Goal: Task Accomplishment & Management: Manage account settings

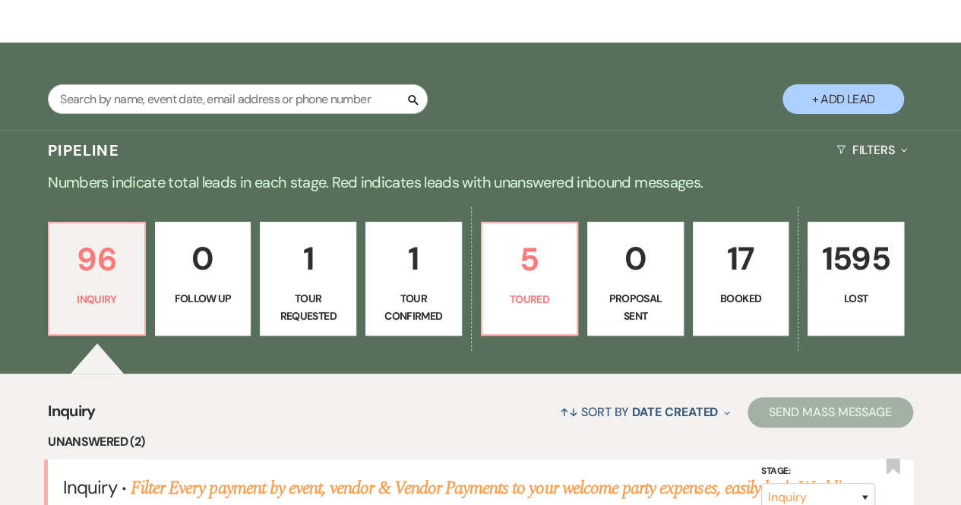
scroll to position [217, 0]
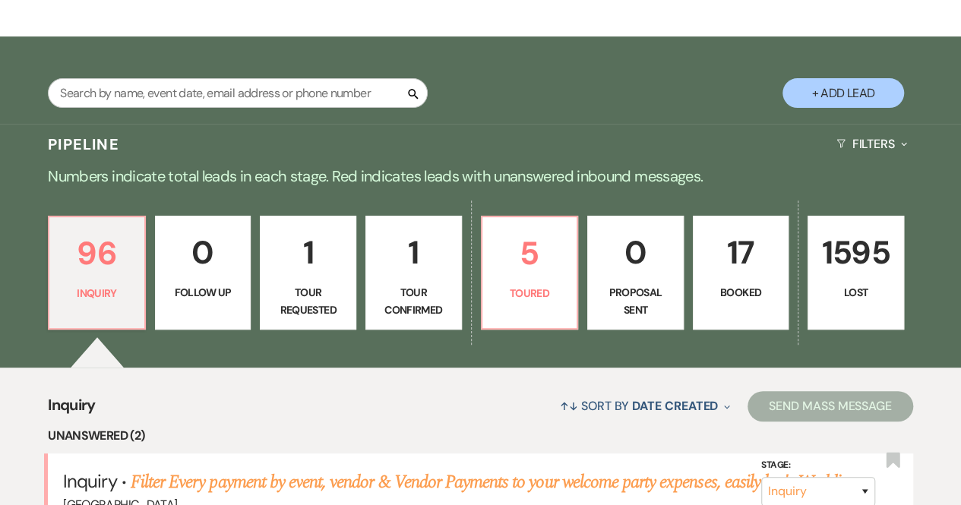
drag, startPoint x: 0, startPoint y: 0, endPoint x: 637, endPoint y: 78, distance: 642.3
click at [637, 78] on div "Search + Add Lead" at bounding box center [480, 82] width 961 height 77
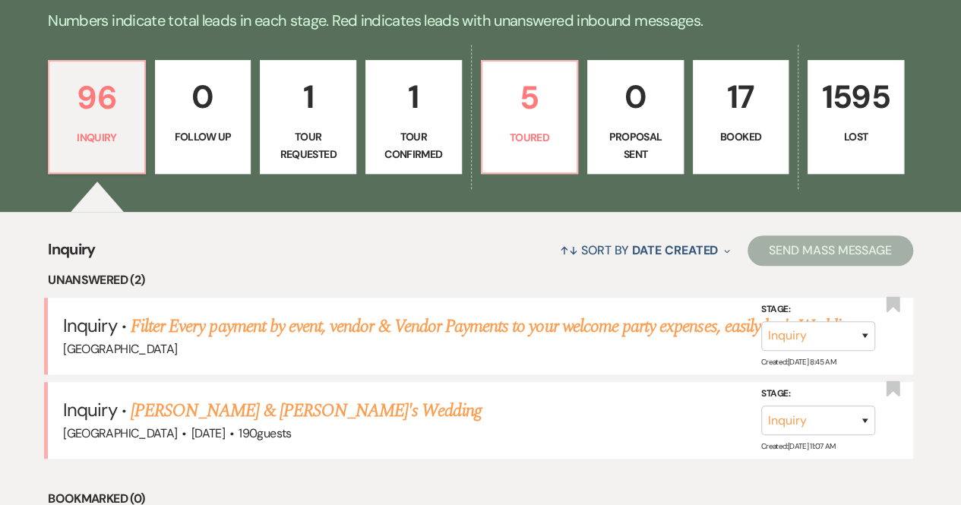
scroll to position [369, 0]
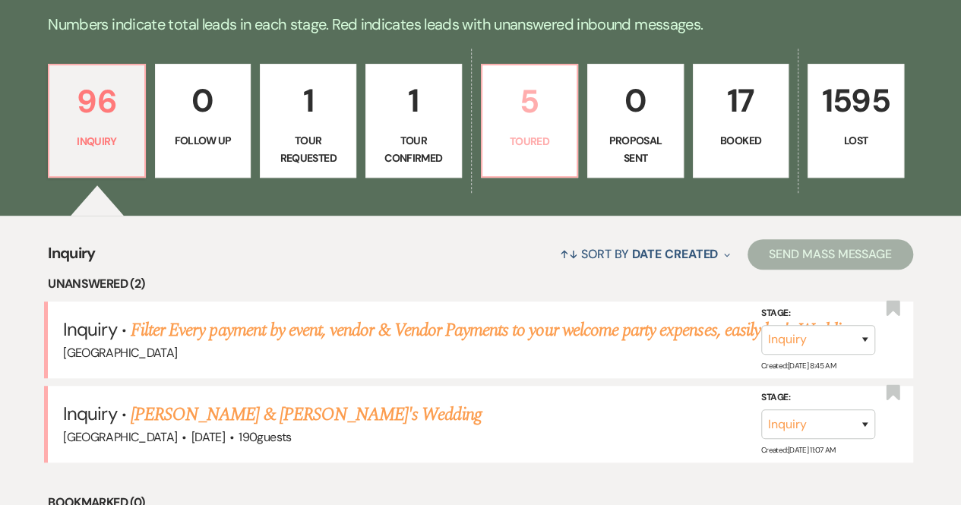
click at [544, 100] on p "5" at bounding box center [530, 101] width 77 height 51
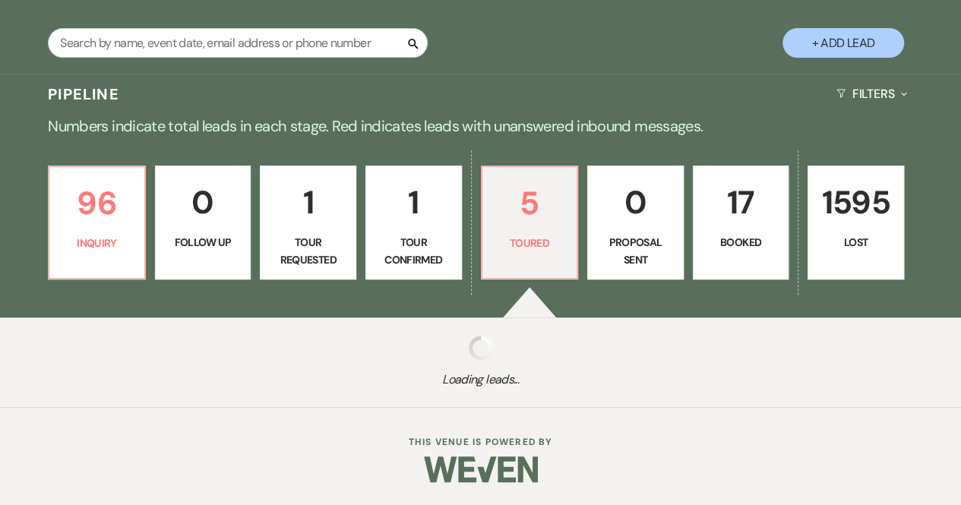
select select "5"
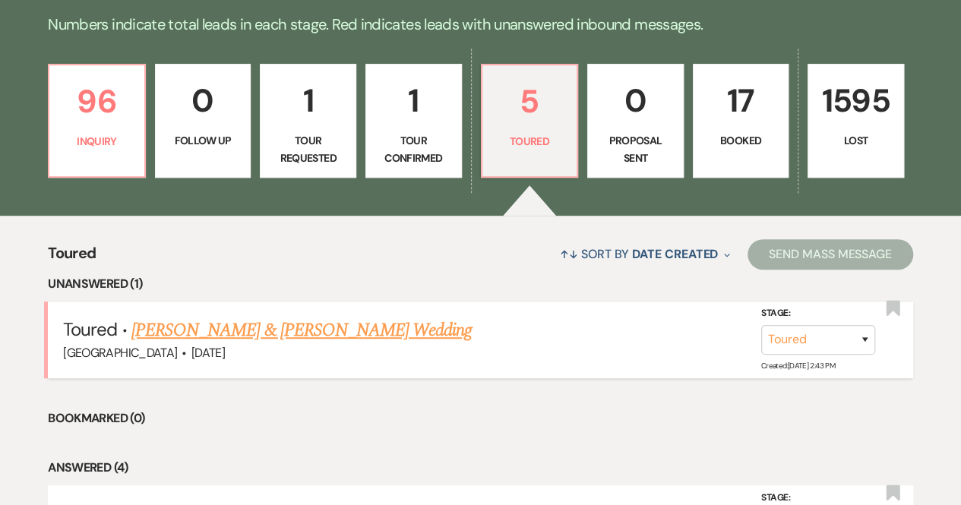
click at [313, 334] on link "[PERSON_NAME] & [PERSON_NAME] Wedding" at bounding box center [301, 330] width 340 height 27
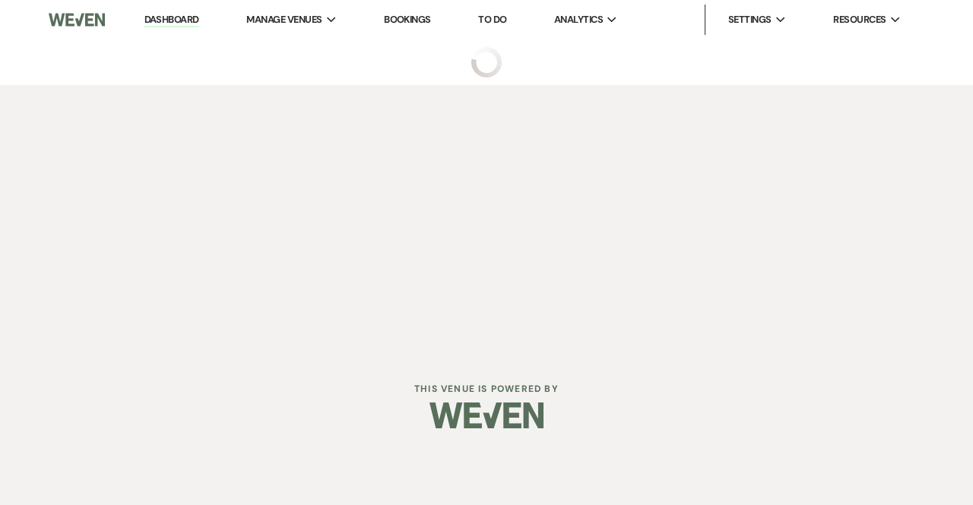
select select "5"
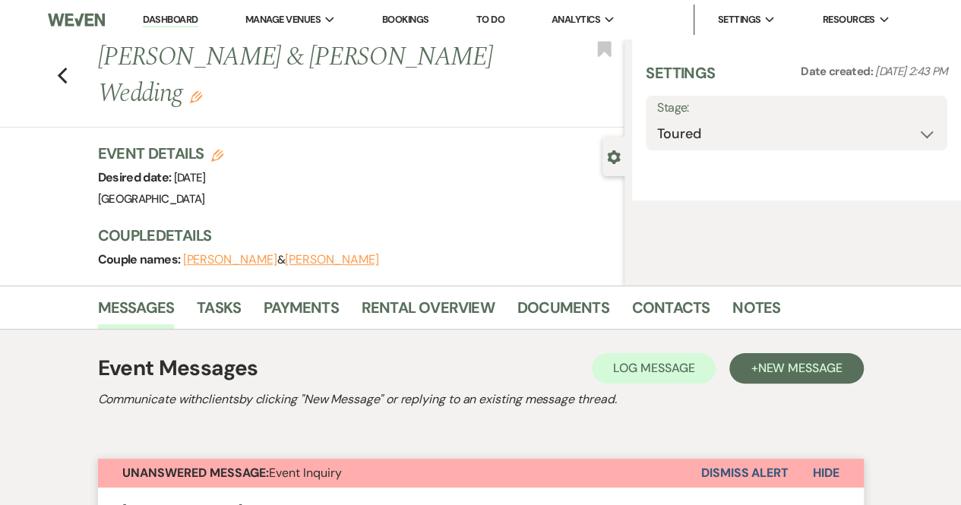
select select "5"
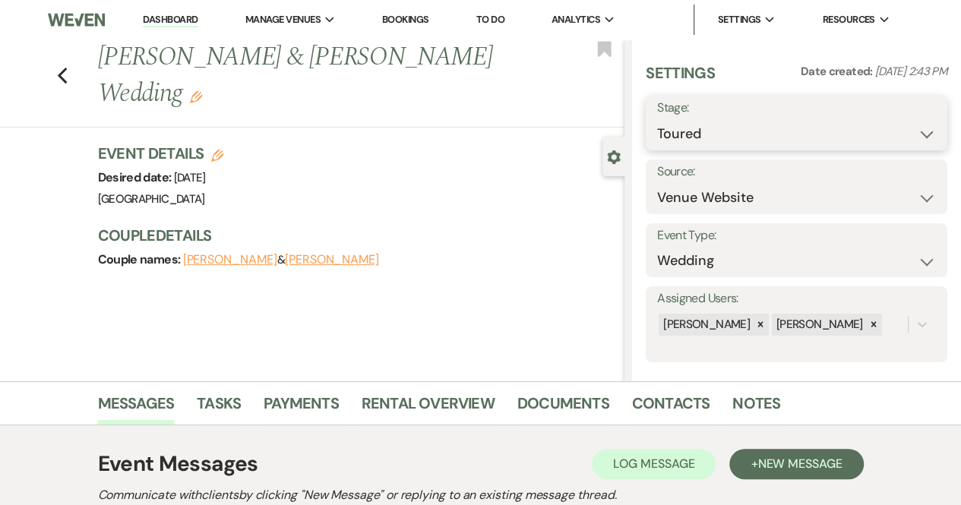
click at [727, 131] on select "Inquiry Follow Up Tour Requested Tour Confirmed Toured Proposal Sent Booked Lost" at bounding box center [796, 134] width 279 height 30
click at [191, 17] on link "Dashboard" at bounding box center [170, 20] width 55 height 14
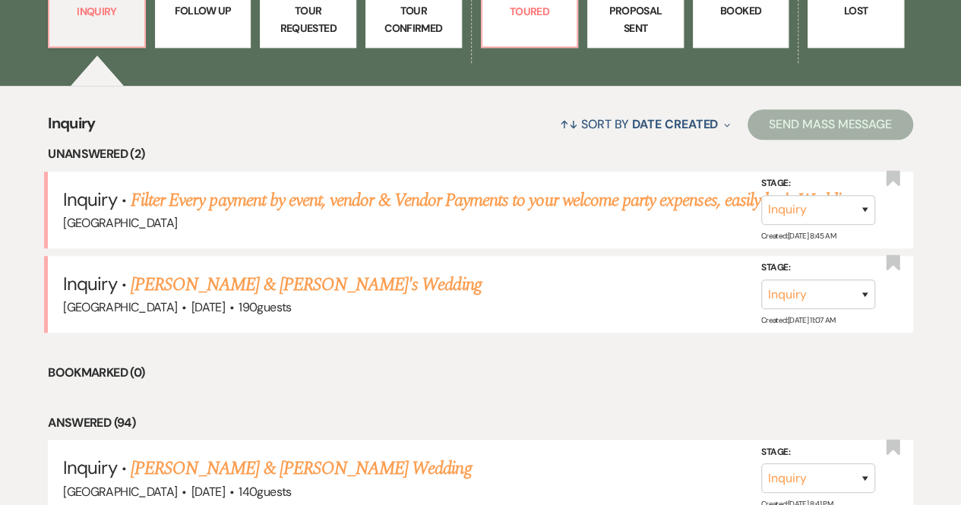
scroll to position [532, 0]
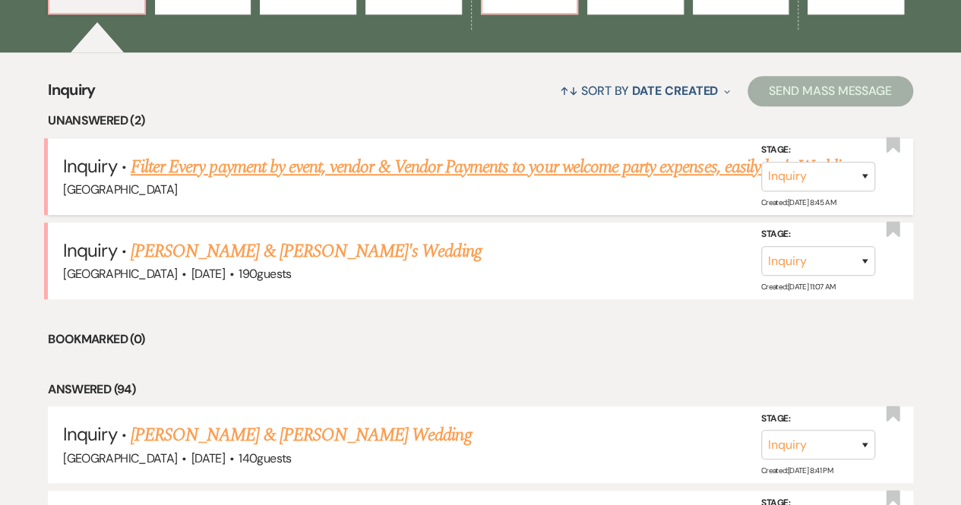
click at [367, 160] on link "Filter Every payment by event, vendor & Vendor Payments to your welcome party e…" at bounding box center [494, 166] width 726 height 27
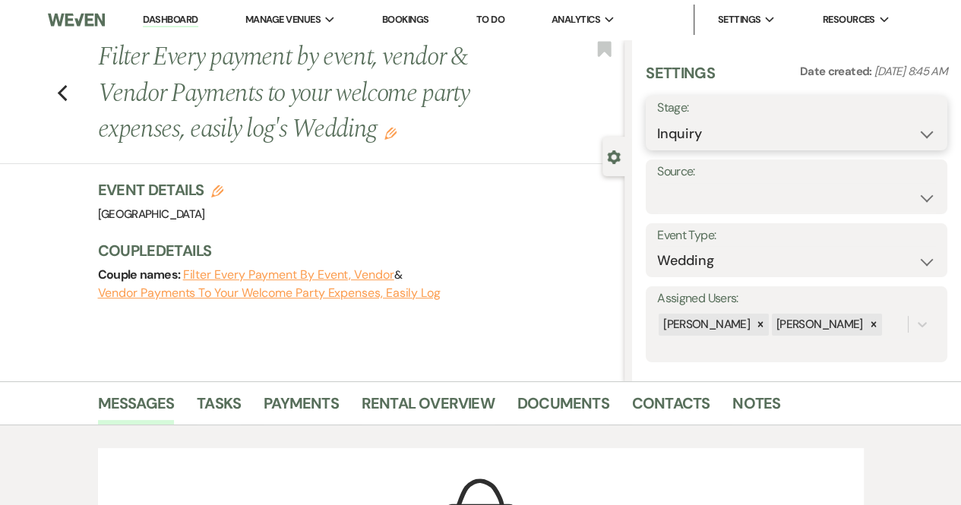
click at [730, 142] on select "Inquiry Follow Up Tour Requested Tour Confirmed Toured Proposal Sent Booked Lost" at bounding box center [796, 134] width 279 height 30
select select "8"
click at [657, 119] on select "Inquiry Follow Up Tour Requested Tour Confirmed Toured Proposal Sent Booked Lost" at bounding box center [796, 134] width 279 height 30
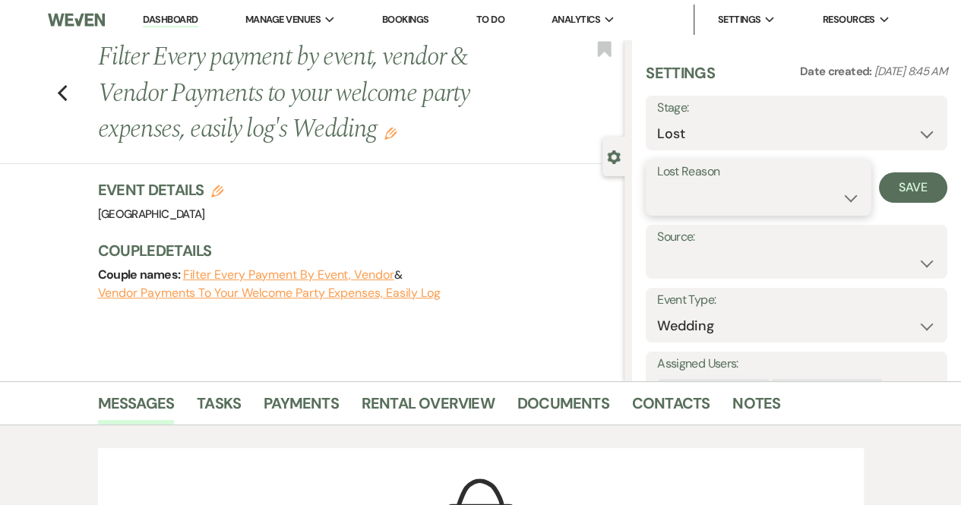
click at [701, 206] on select "Booked Elsewhere Budget Date Unavailable No Response Not a Good Match Capacity …" at bounding box center [758, 198] width 203 height 30
select select "3"
click at [657, 183] on select "Booked Elsewhere Budget Date Unavailable No Response Not a Good Match Capacity …" at bounding box center [758, 198] width 203 height 30
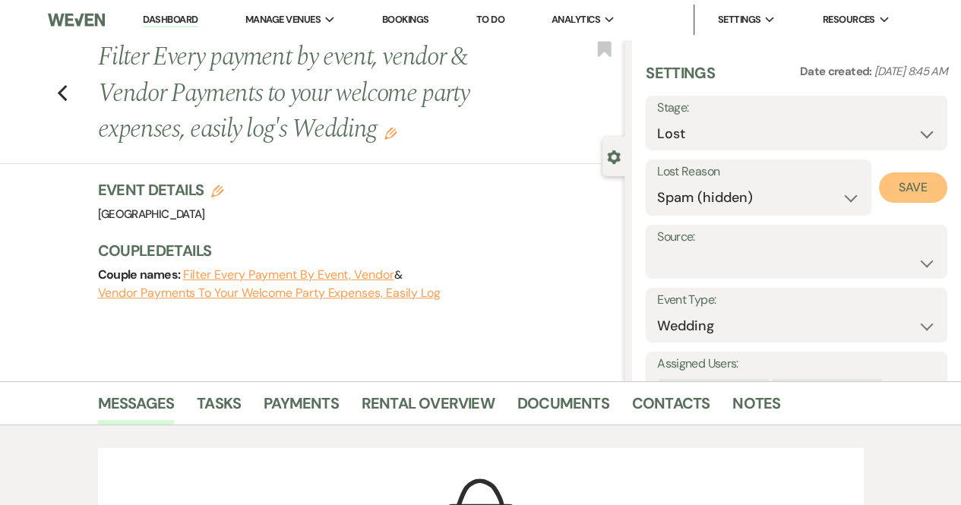
click at [903, 189] on button "Save" at bounding box center [913, 187] width 68 height 30
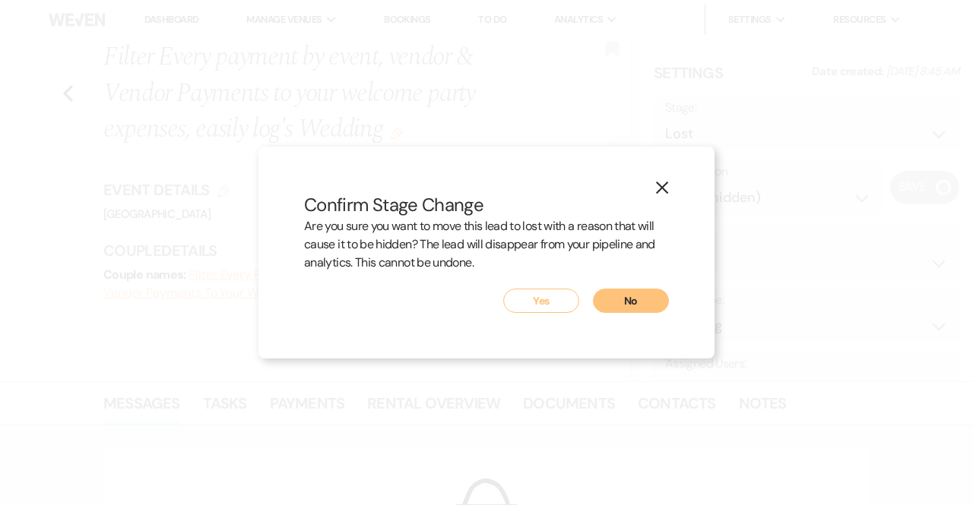
click at [556, 302] on button "Yes" at bounding box center [541, 301] width 76 height 24
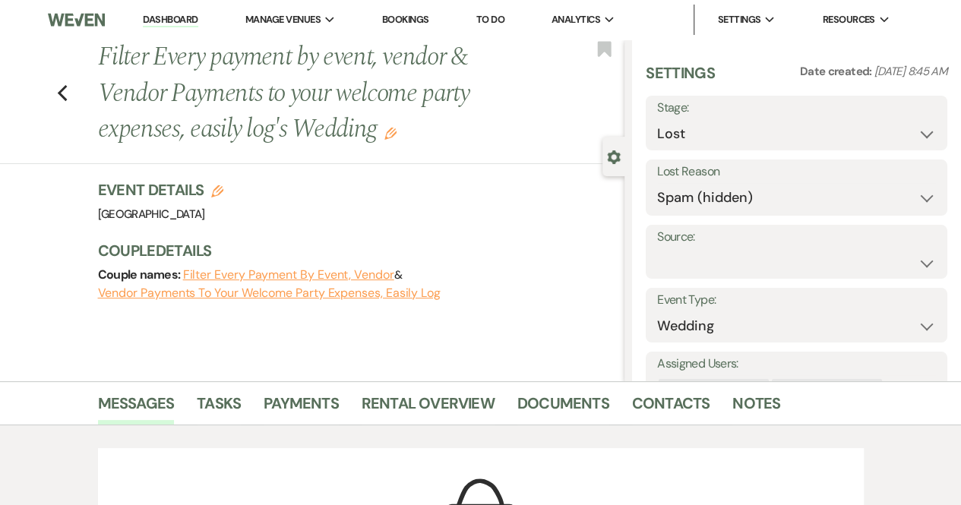
click at [173, 21] on link "Dashboard" at bounding box center [170, 20] width 55 height 14
select select "8"
select select "3"
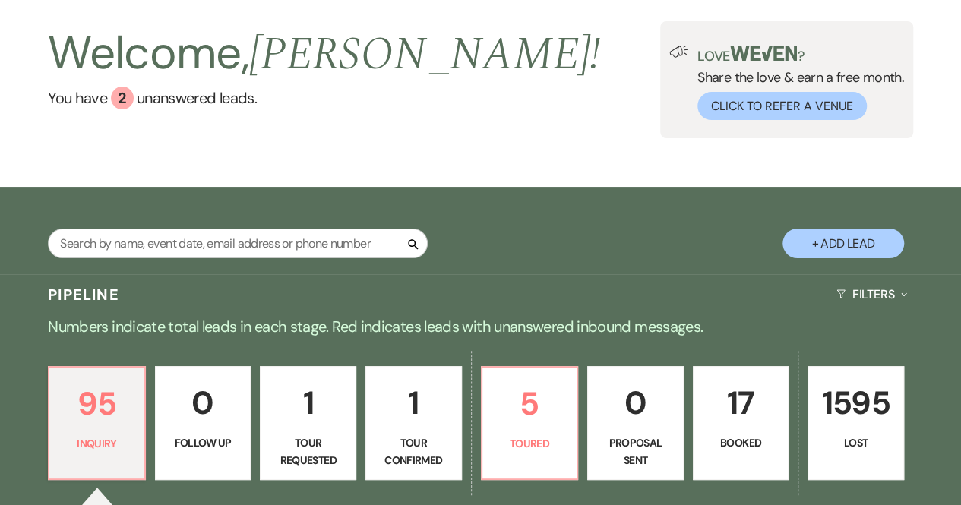
scroll to position [380, 0]
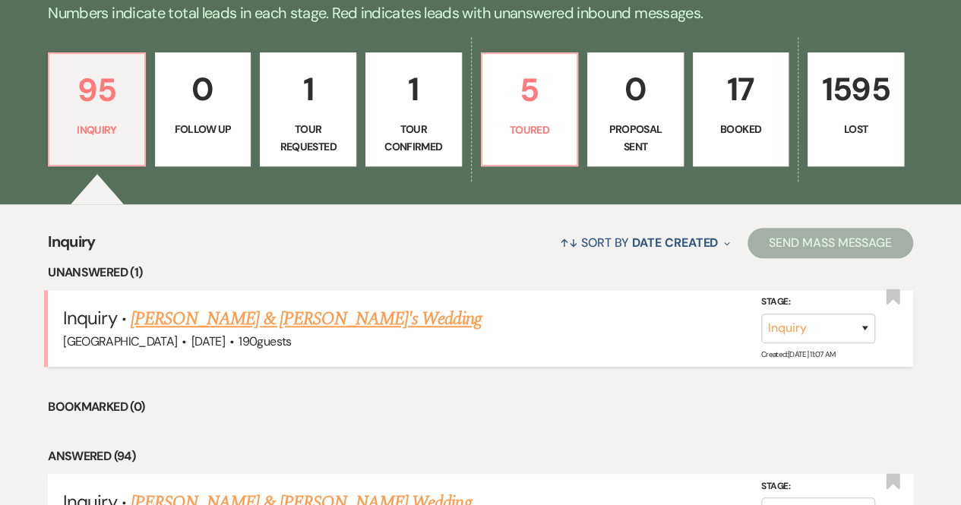
click at [294, 321] on link "[PERSON_NAME] & [PERSON_NAME]'s Wedding" at bounding box center [306, 318] width 351 height 27
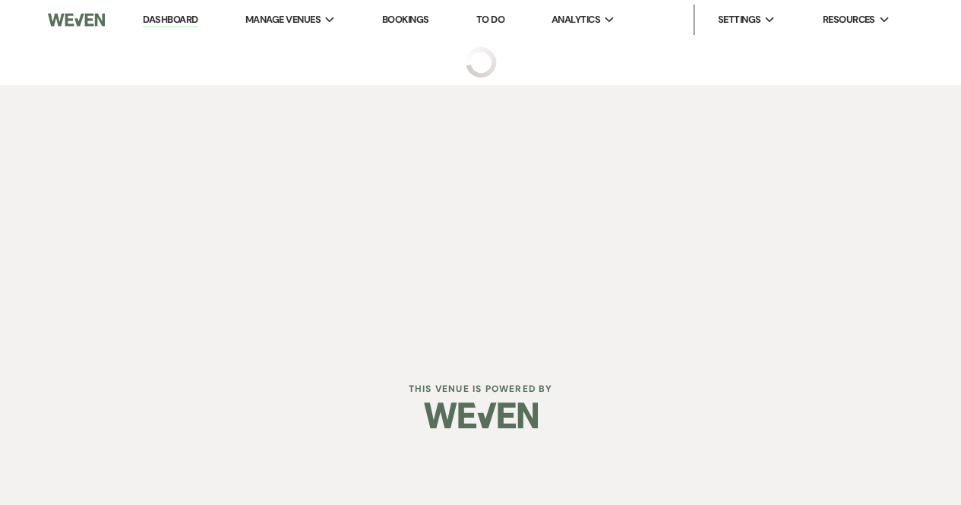
select select "5"
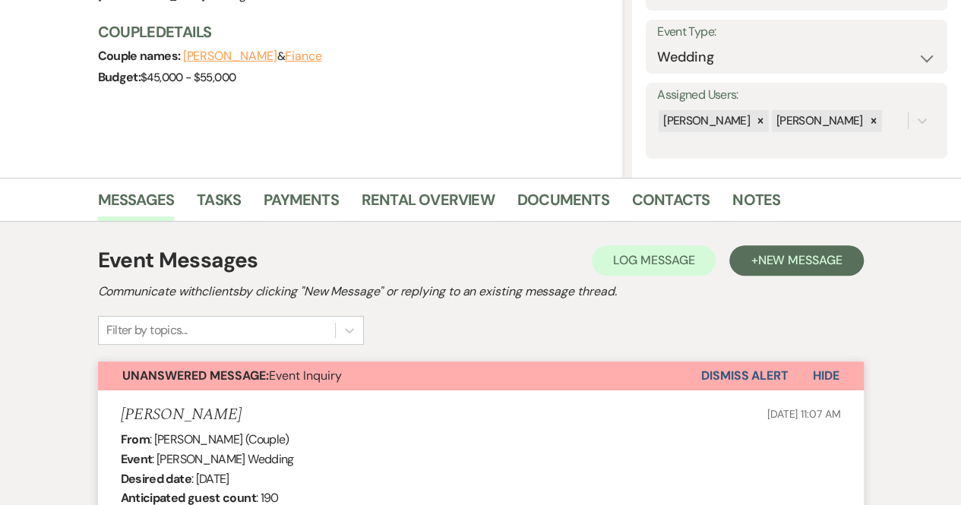
scroll to position [152, 0]
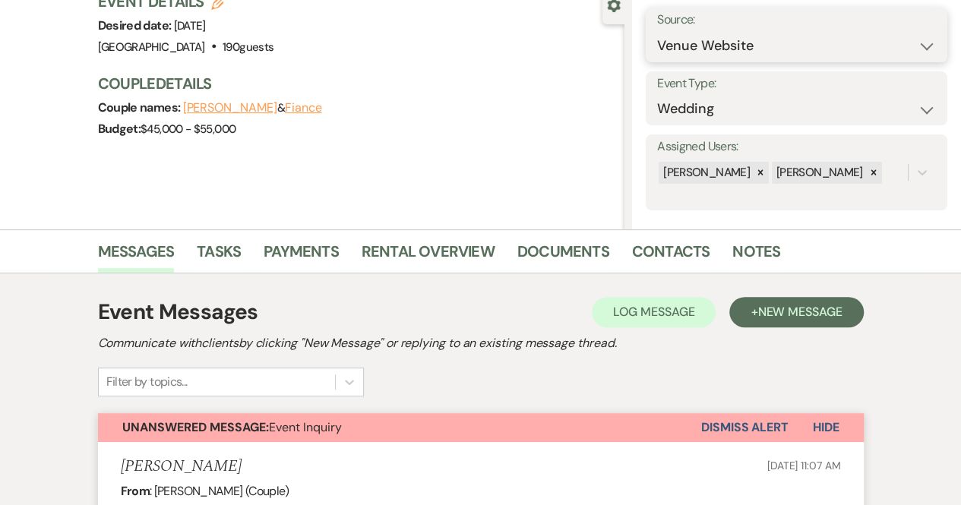
click at [729, 37] on select "Weven Venue Website Instagram Facebook Pinterest Google The Knot Wedding Wire H…" at bounding box center [796, 46] width 279 height 30
click at [717, 50] on select "Weven Venue Website Instagram Facebook Pinterest Google The Knot Wedding Wire H…" at bounding box center [796, 46] width 279 height 30
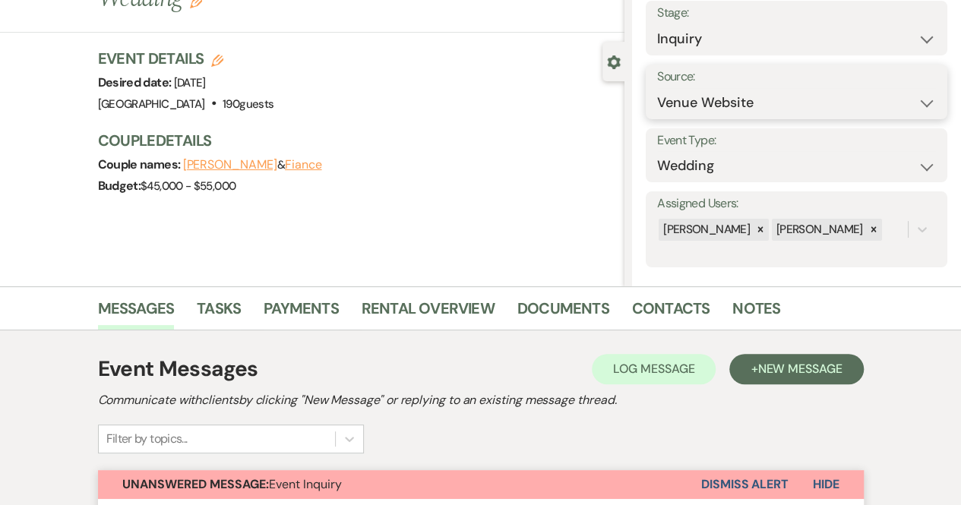
scroll to position [0, 0]
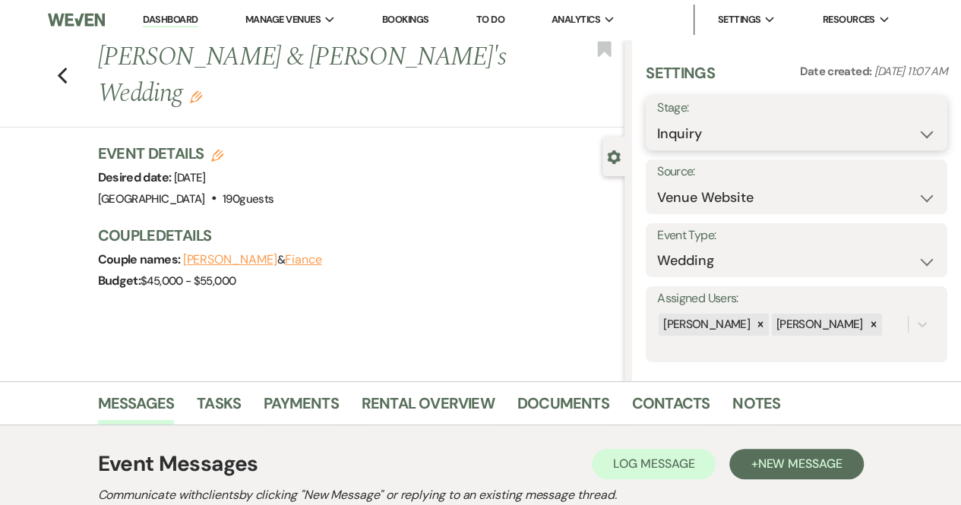
click at [707, 125] on select "Inquiry Follow Up Tour Requested Tour Confirmed Toured Proposal Sent Booked Lost" at bounding box center [796, 134] width 279 height 30
select select "8"
click at [657, 119] on select "Inquiry Follow Up Tour Requested Tour Confirmed Toured Proposal Sent Booked Lost" at bounding box center [796, 134] width 279 height 30
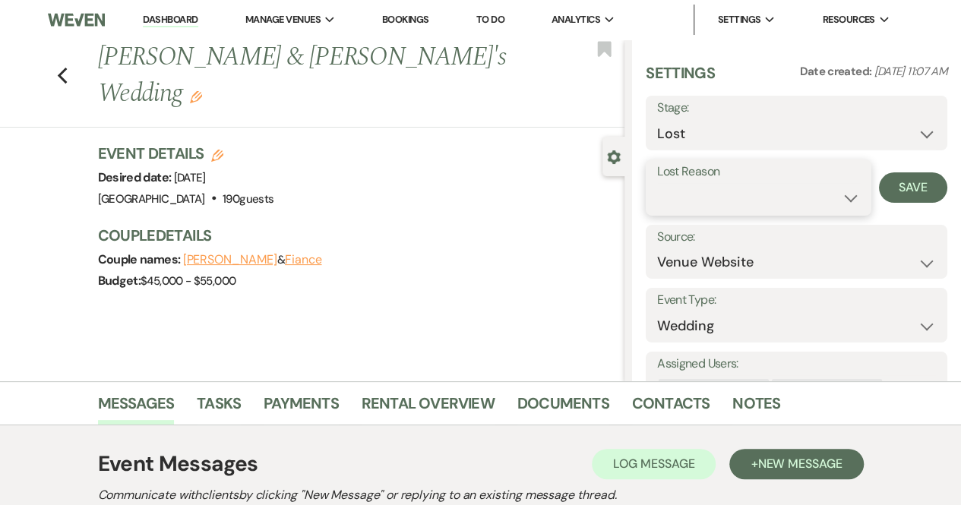
click at [701, 195] on select "Booked Elsewhere Budget Date Unavailable No Response Not a Good Match Capacity …" at bounding box center [758, 198] width 203 height 30
select select "6"
click at [657, 183] on select "Booked Elsewhere Budget Date Unavailable No Response Not a Good Match Capacity …" at bounding box center [758, 198] width 203 height 30
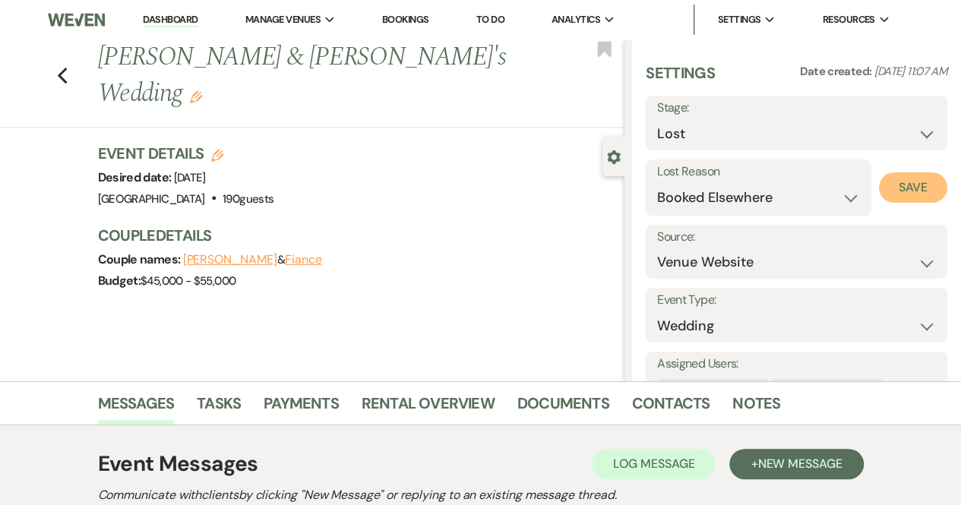
click at [898, 195] on button "Save" at bounding box center [913, 187] width 68 height 30
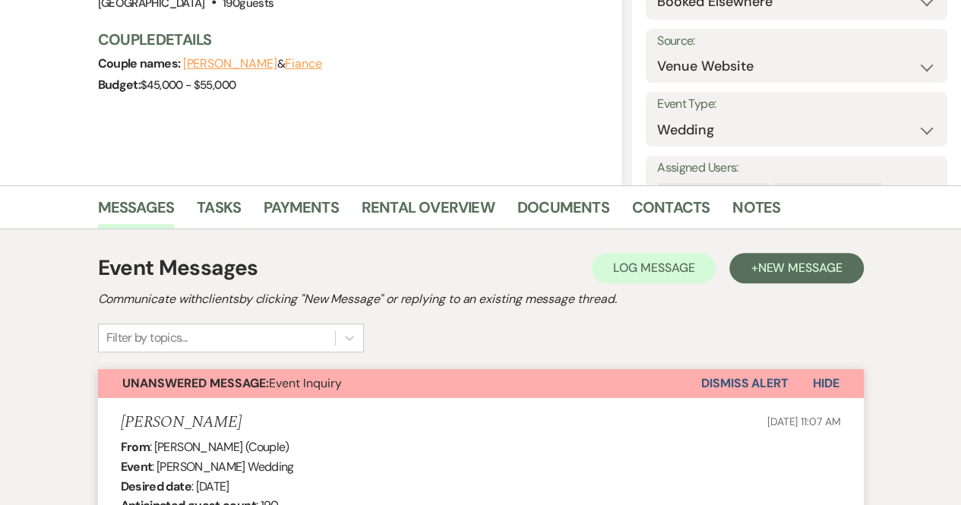
scroll to position [228, 0]
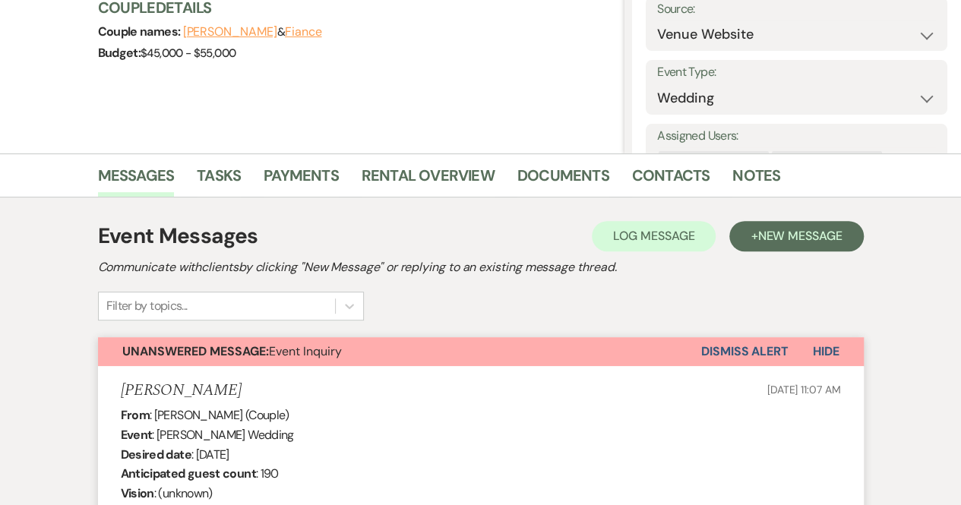
click at [743, 352] on button "Dismiss Alert" at bounding box center [744, 351] width 87 height 29
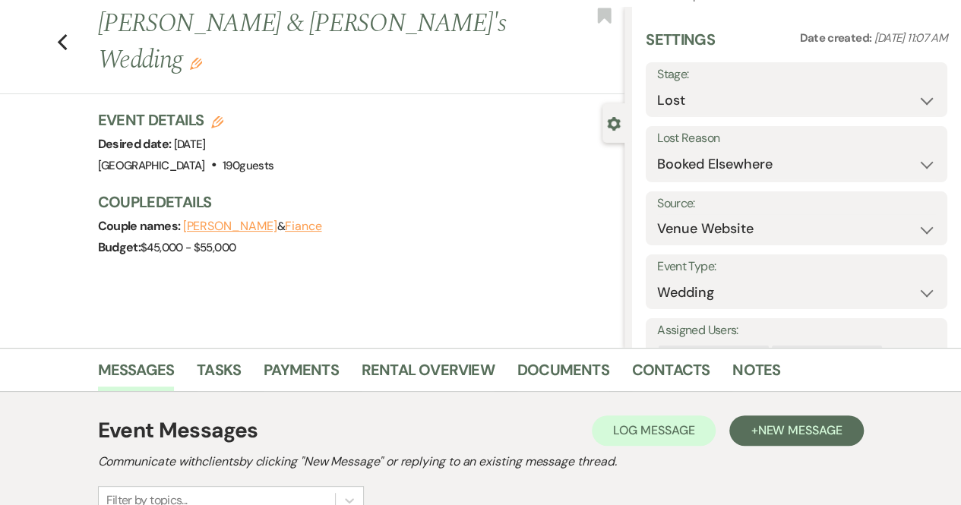
scroll to position [0, 0]
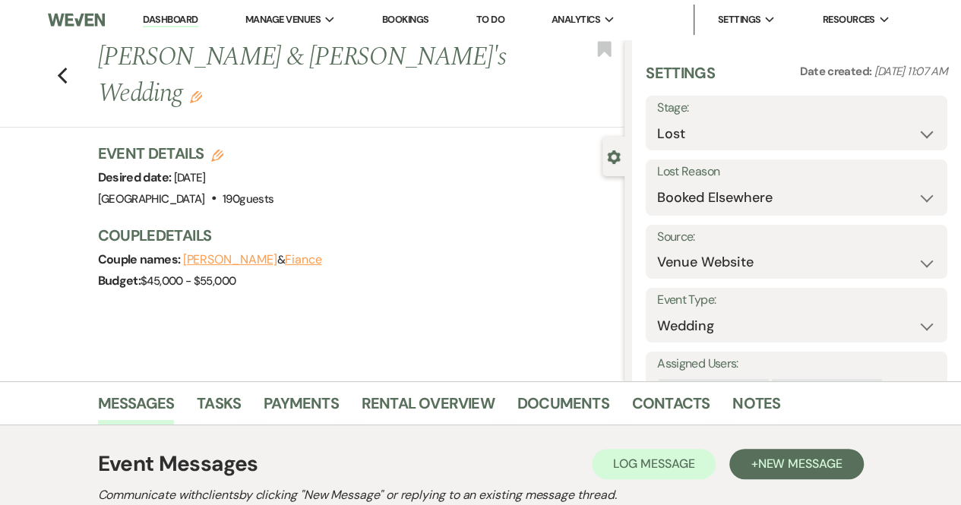
click at [185, 11] on li "Dashboard" at bounding box center [170, 20] width 70 height 30
click at [186, 17] on link "Dashboard" at bounding box center [170, 20] width 55 height 14
select select "8"
select select "6"
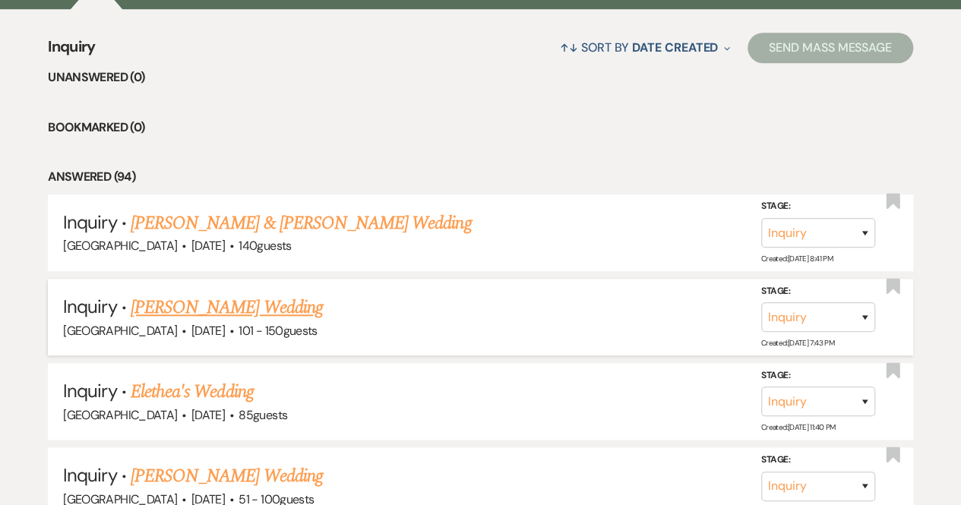
scroll to position [304, 0]
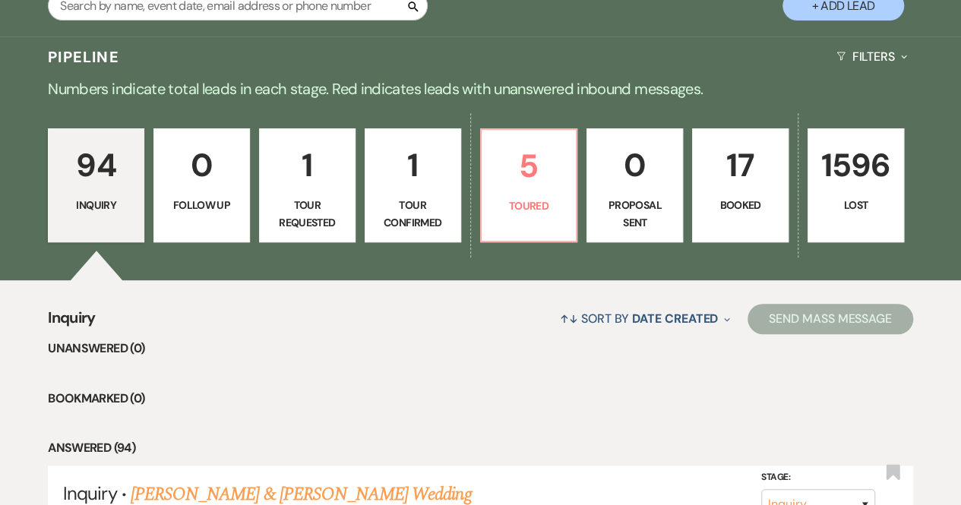
click at [318, 217] on p "Tour Requested" at bounding box center [307, 214] width 77 height 34
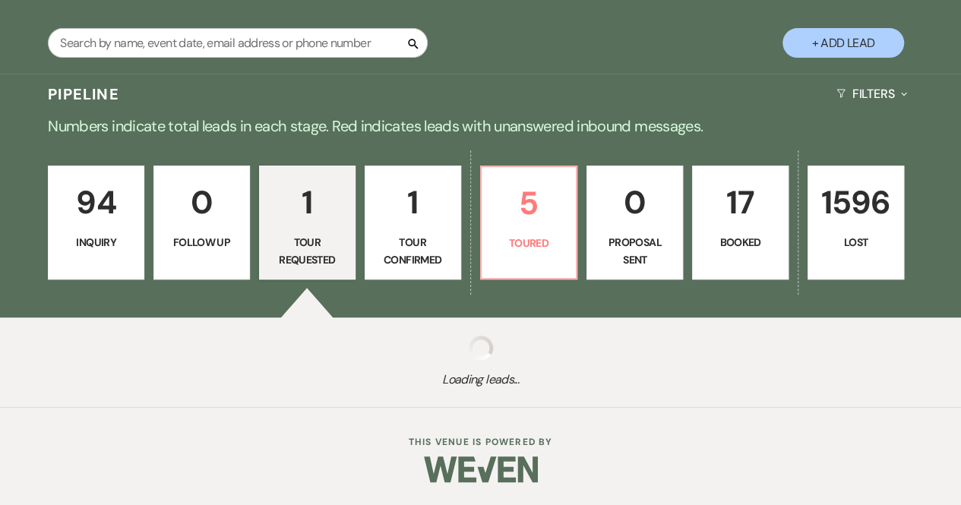
select select "2"
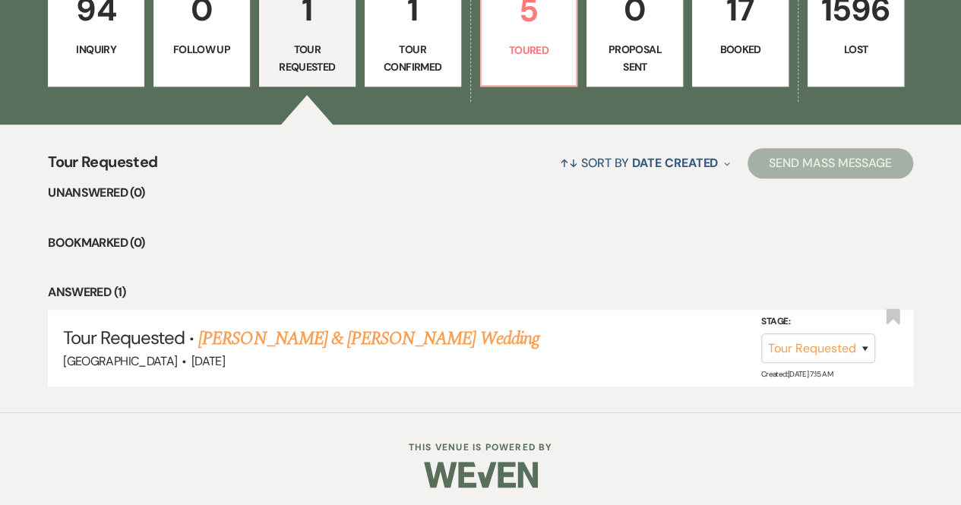
scroll to position [463, 0]
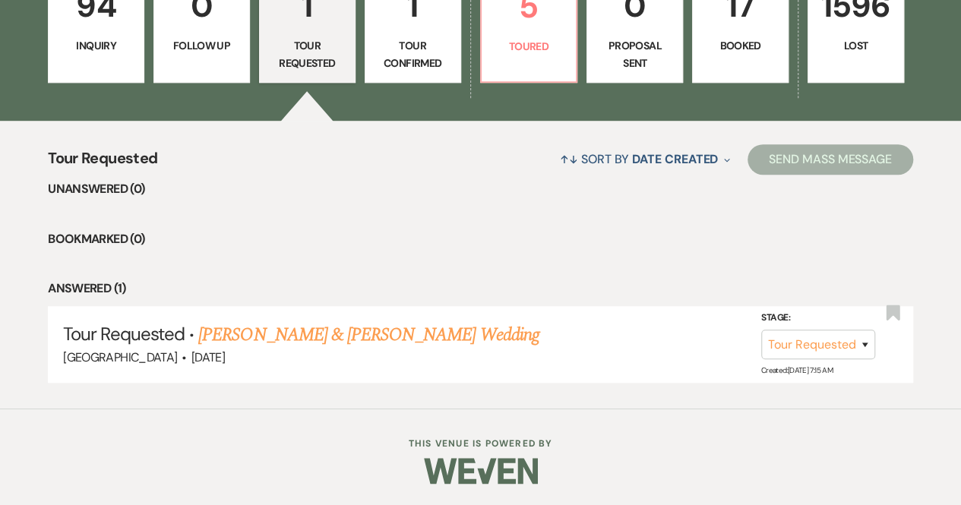
click at [362, 341] on link "[PERSON_NAME] & [PERSON_NAME] Wedding" at bounding box center [368, 334] width 340 height 27
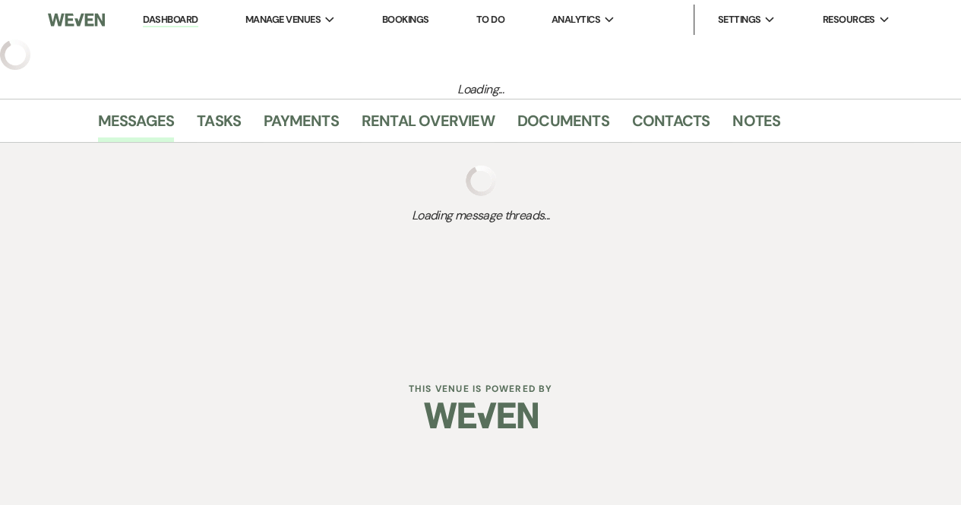
select select "2"
select select "5"
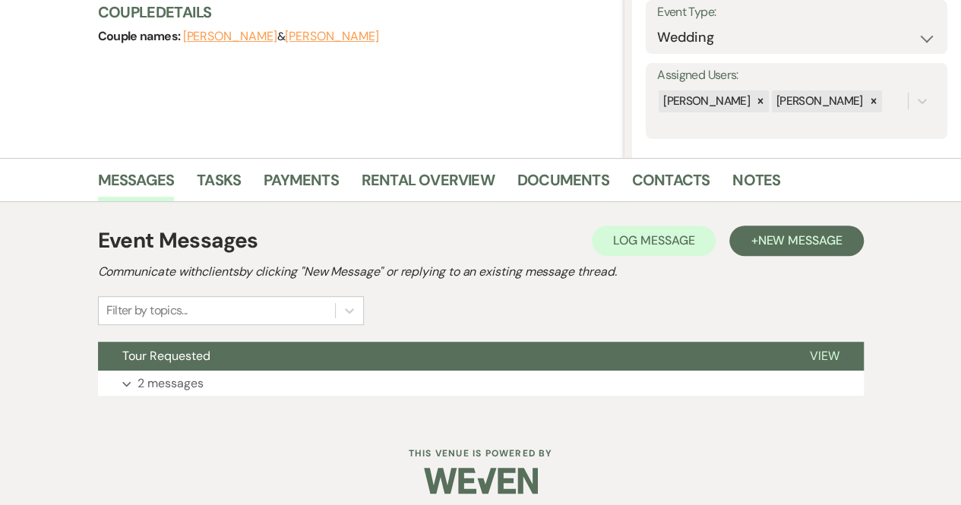
scroll to position [234, 0]
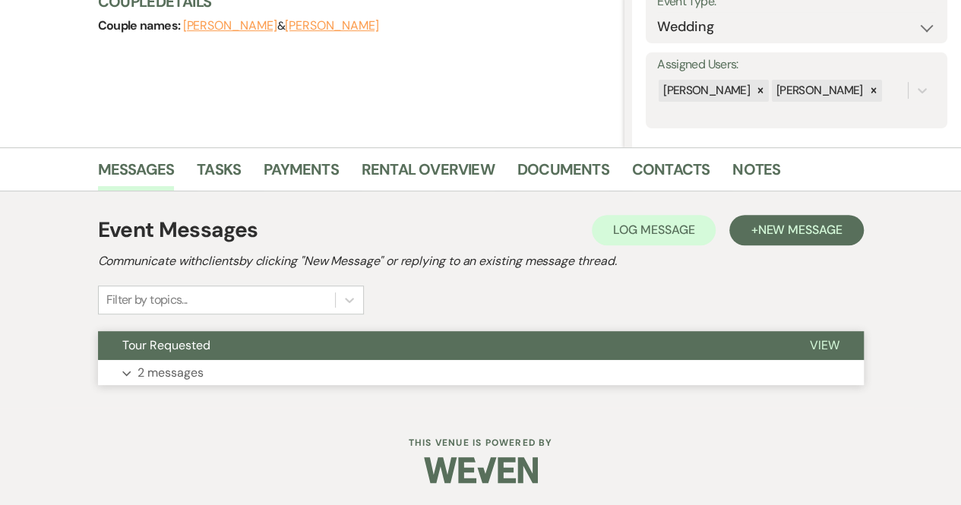
click at [154, 372] on p "2 messages" at bounding box center [171, 373] width 66 height 20
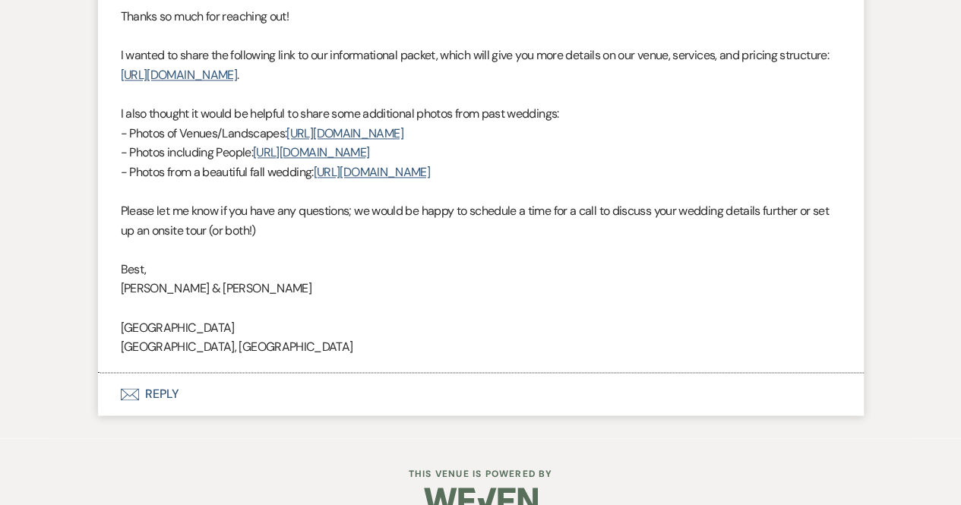
scroll to position [994, 0]
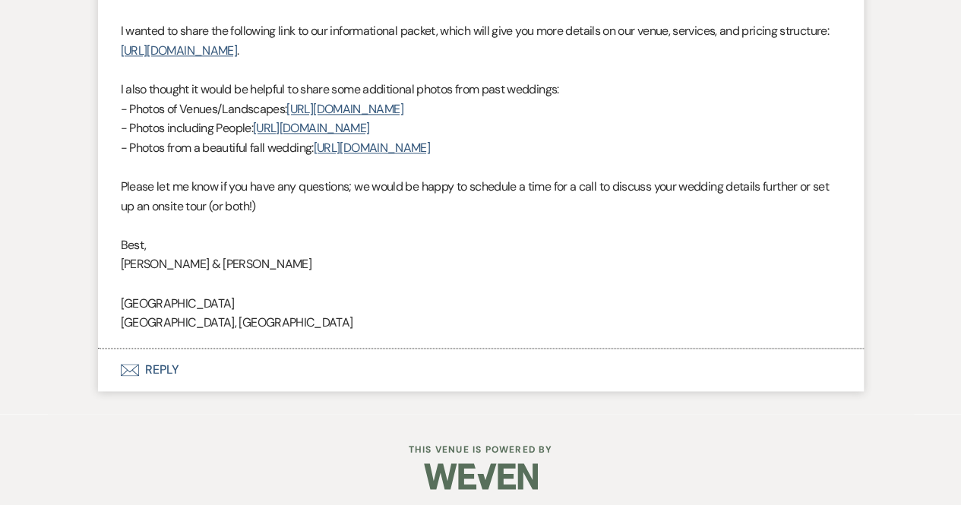
click at [172, 369] on button "Envelope Reply" at bounding box center [481, 370] width 766 height 43
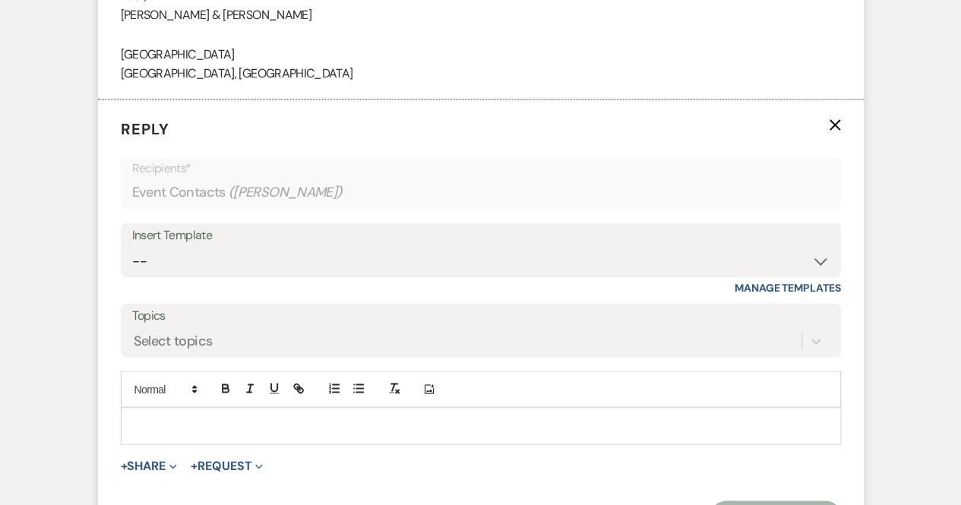
scroll to position [1245, 0]
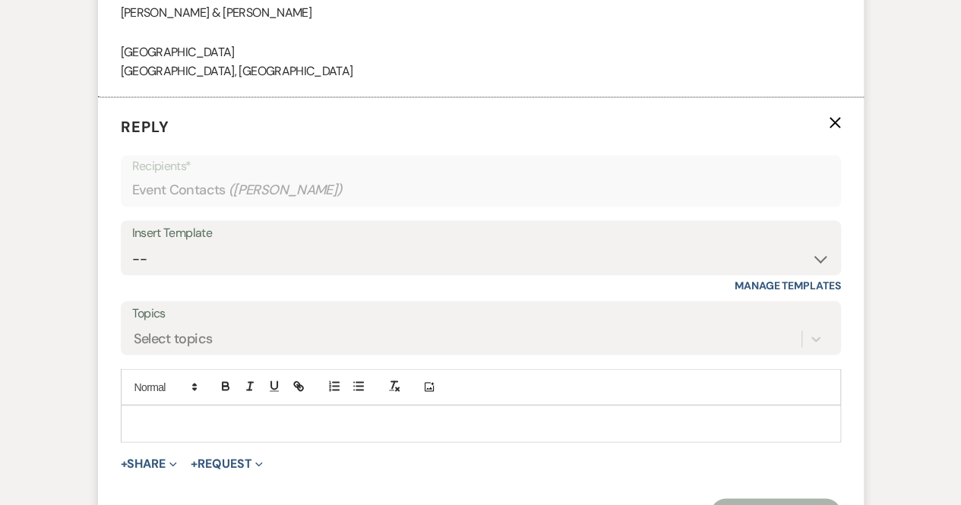
click at [162, 415] on p at bounding box center [481, 423] width 696 height 17
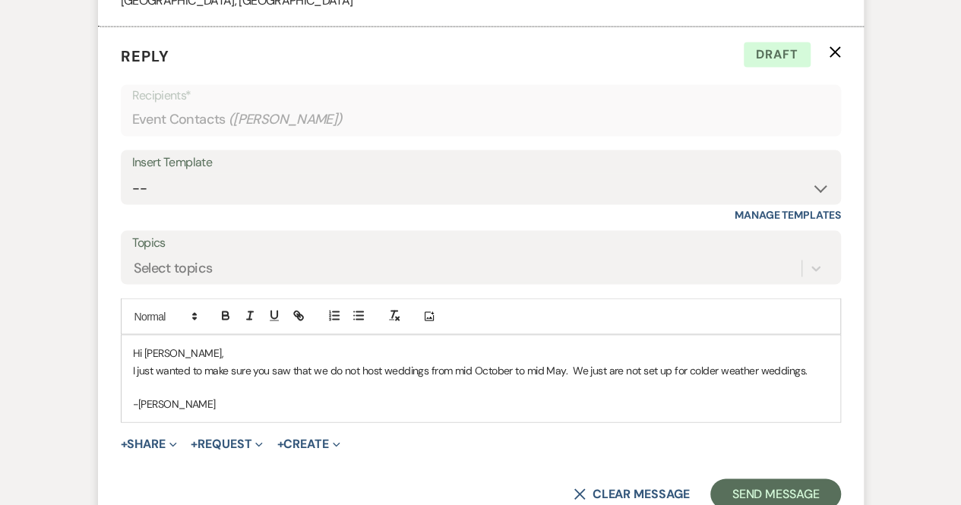
scroll to position [1321, 0]
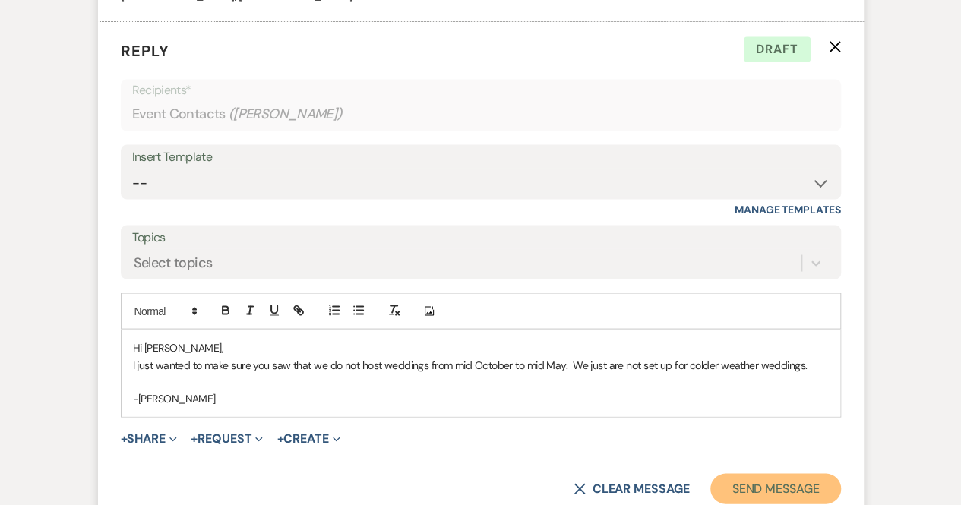
click at [760, 492] on button "Send Message" at bounding box center [775, 488] width 130 height 30
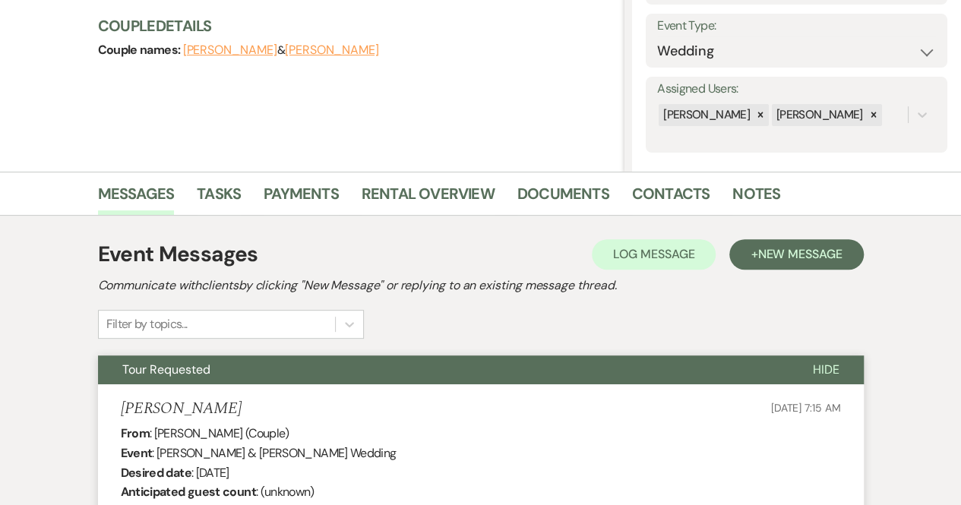
scroll to position [0, 0]
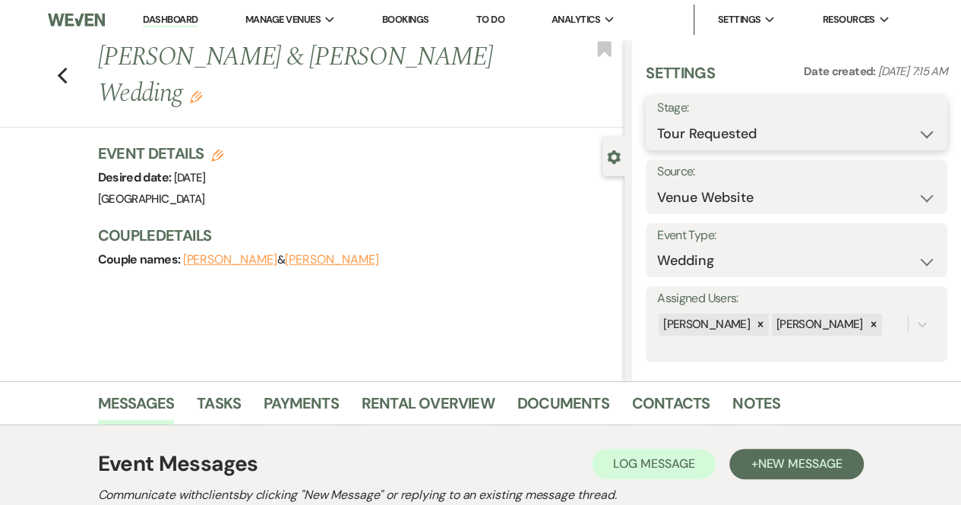
click at [739, 121] on select "Inquiry Follow Up Tour Requested Tour Confirmed Toured Proposal Sent Booked Lost" at bounding box center [796, 134] width 279 height 30
select select "1"
click at [657, 119] on select "Inquiry Follow Up Tour Requested Tour Confirmed Toured Proposal Sent Booked Lost" at bounding box center [796, 134] width 279 height 30
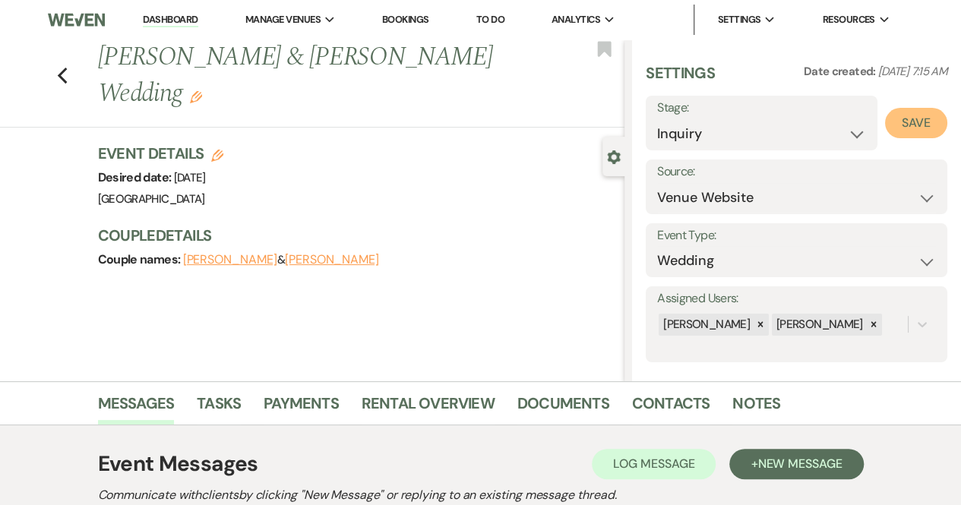
click at [905, 120] on button "Save" at bounding box center [916, 123] width 62 height 30
click at [172, 13] on link "Dashboard" at bounding box center [170, 20] width 55 height 14
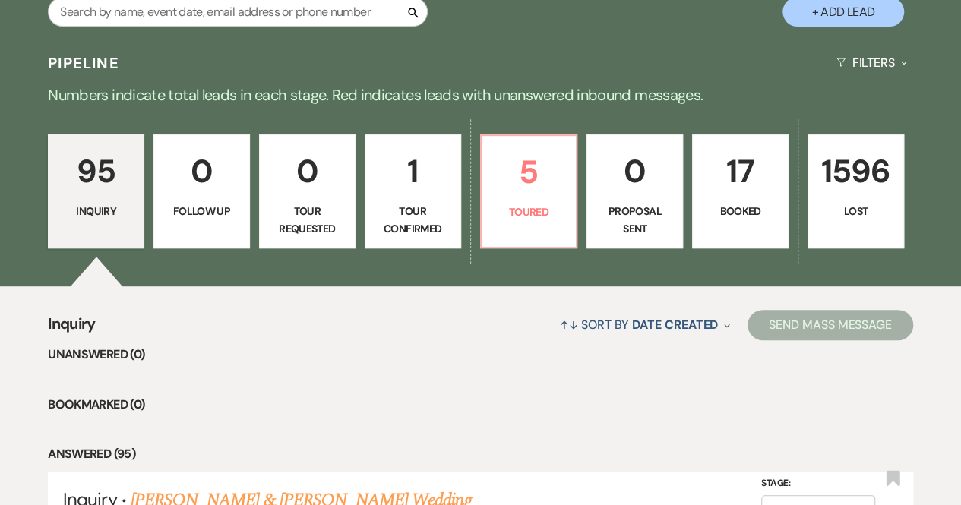
scroll to position [380, 0]
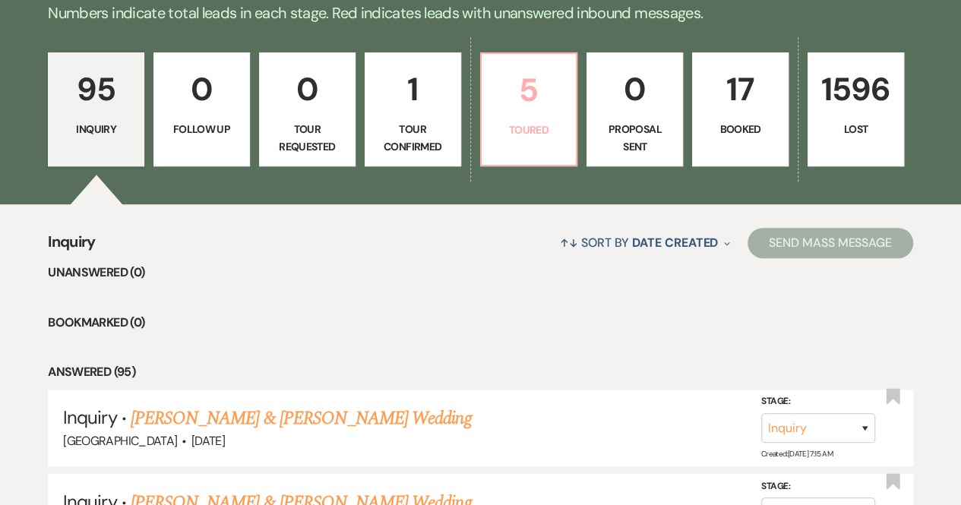
click at [523, 120] on link "5 Toured" at bounding box center [529, 109] width 98 height 114
select select "5"
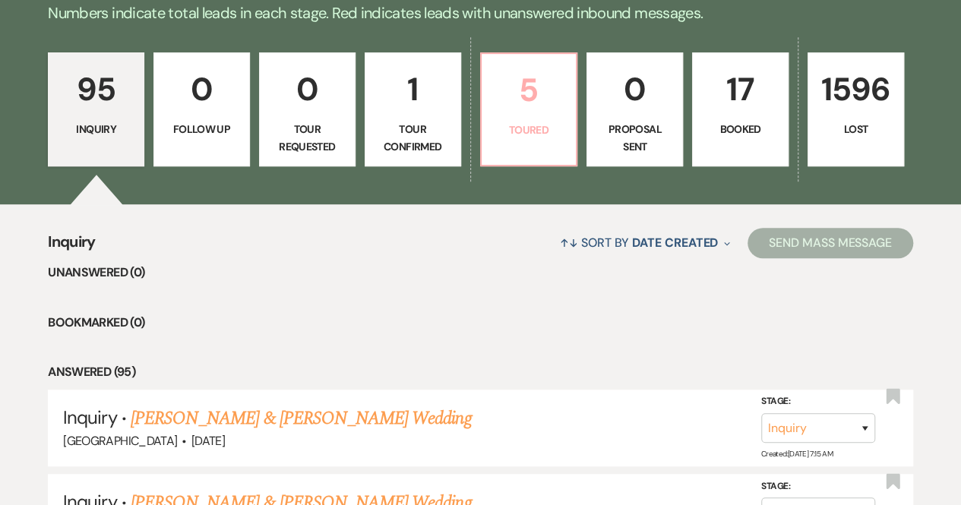
select select "5"
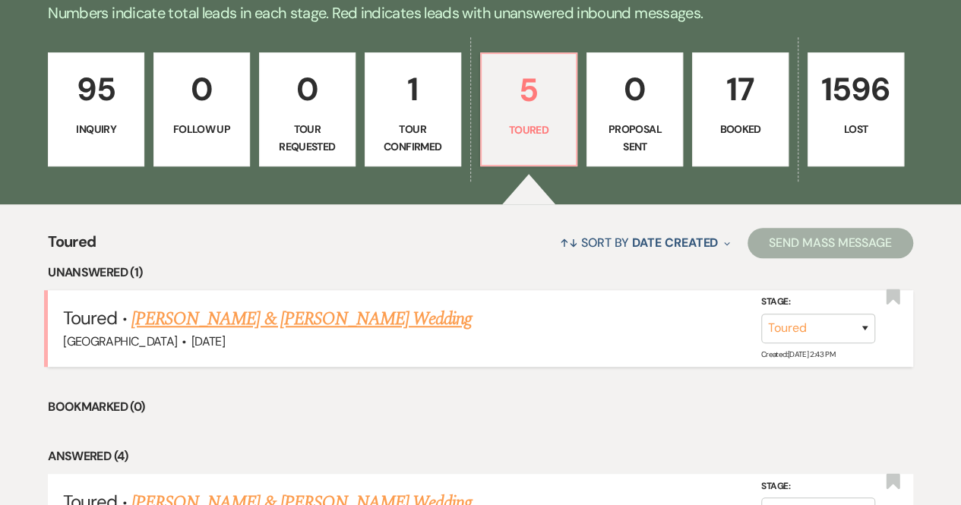
click at [283, 312] on link "[PERSON_NAME] & [PERSON_NAME] Wedding" at bounding box center [301, 318] width 340 height 27
select select "5"
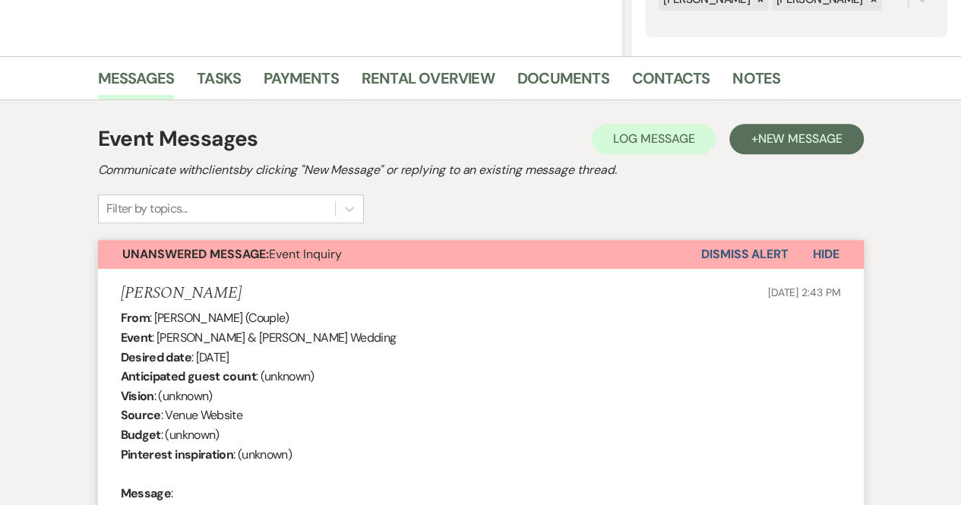
scroll to position [234, 0]
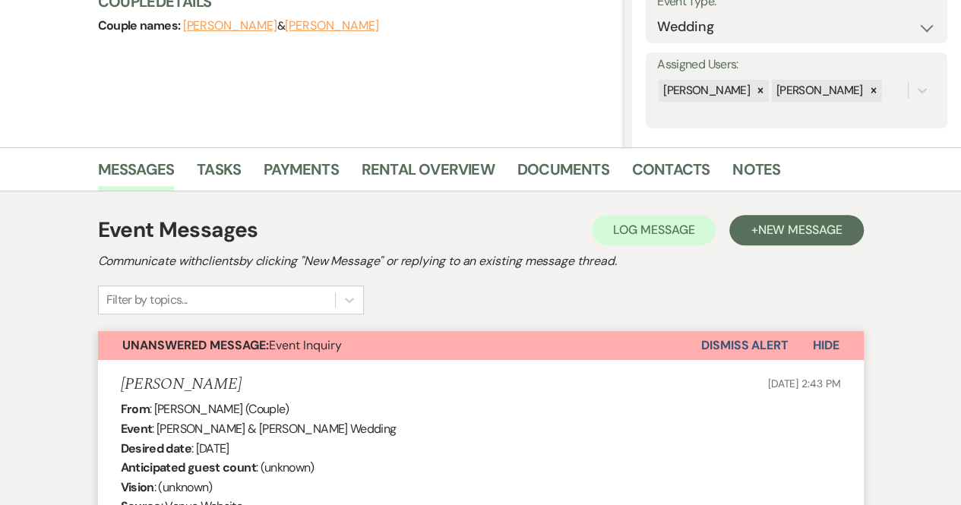
click at [727, 345] on button "Dismiss Alert" at bounding box center [744, 345] width 87 height 29
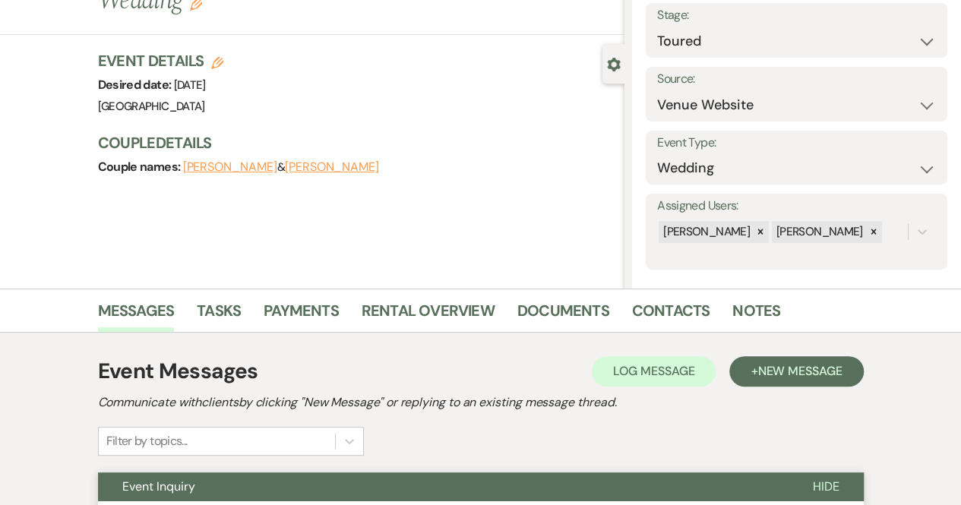
scroll to position [0, 0]
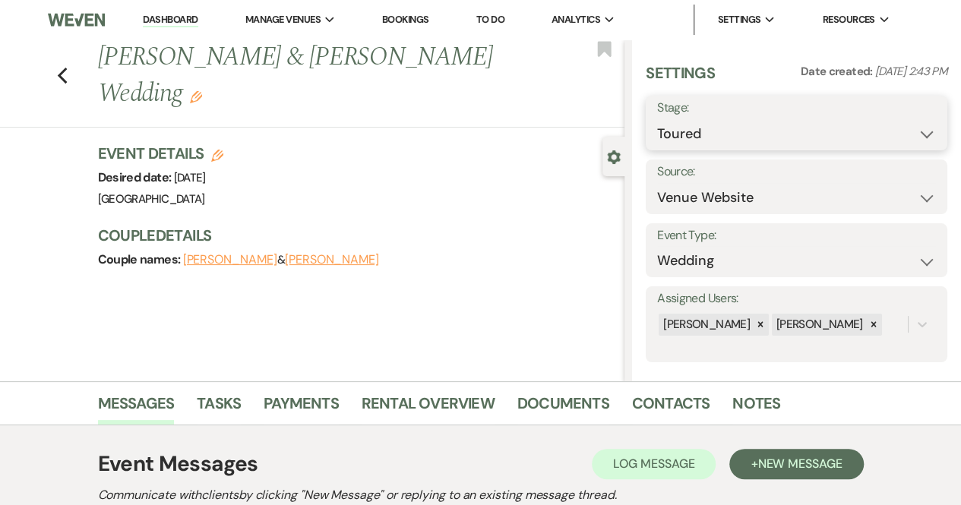
click at [757, 129] on select "Inquiry Follow Up Tour Requested Tour Confirmed Toured Proposal Sent Booked Lost" at bounding box center [796, 134] width 279 height 30
click at [173, 17] on link "Dashboard" at bounding box center [170, 20] width 55 height 14
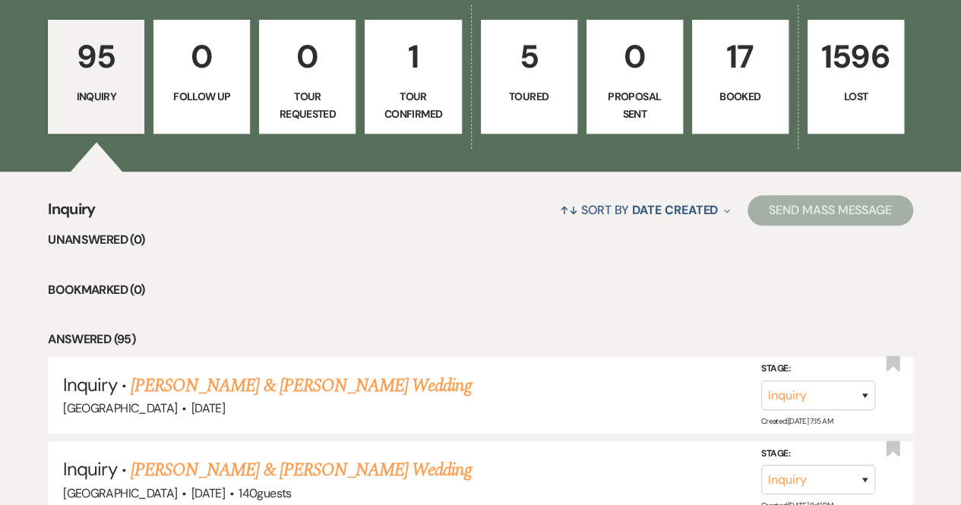
scroll to position [456, 0]
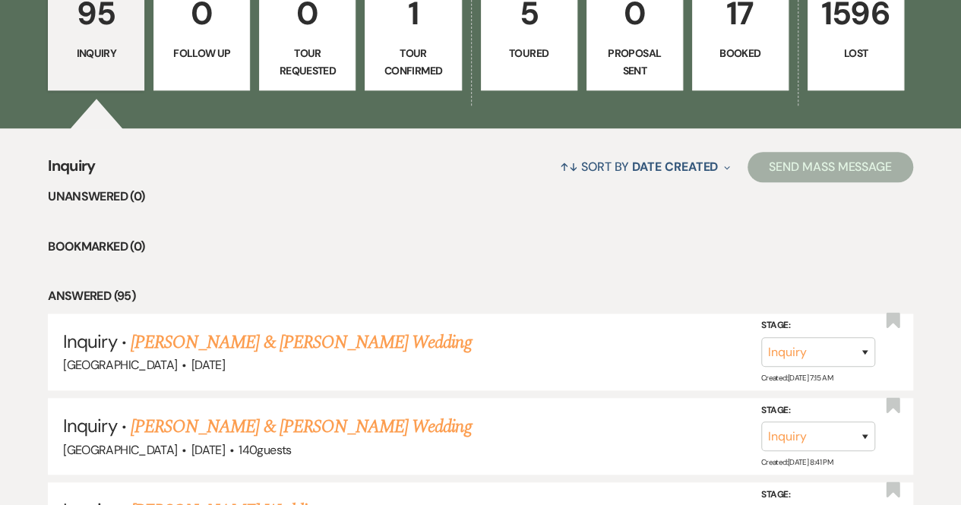
click at [518, 49] on p "Toured" at bounding box center [529, 53] width 77 height 17
select select "5"
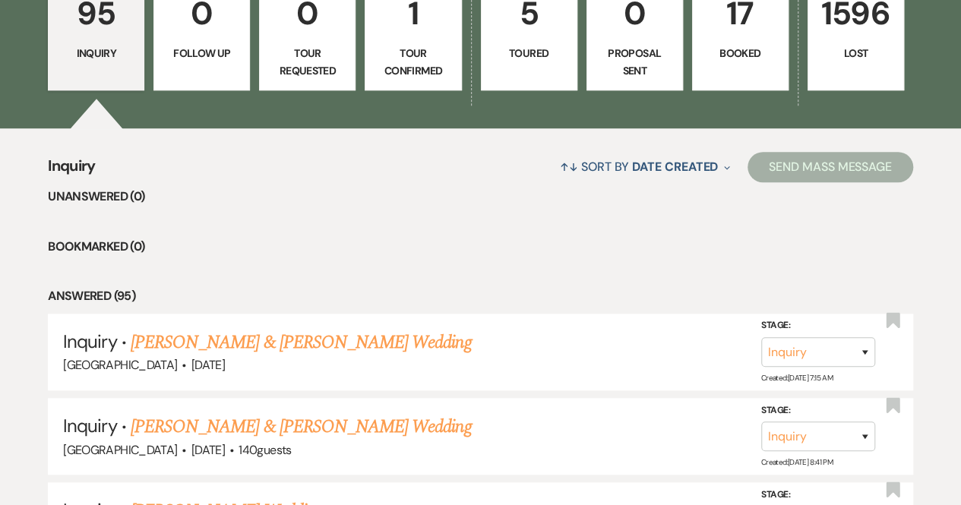
select select "5"
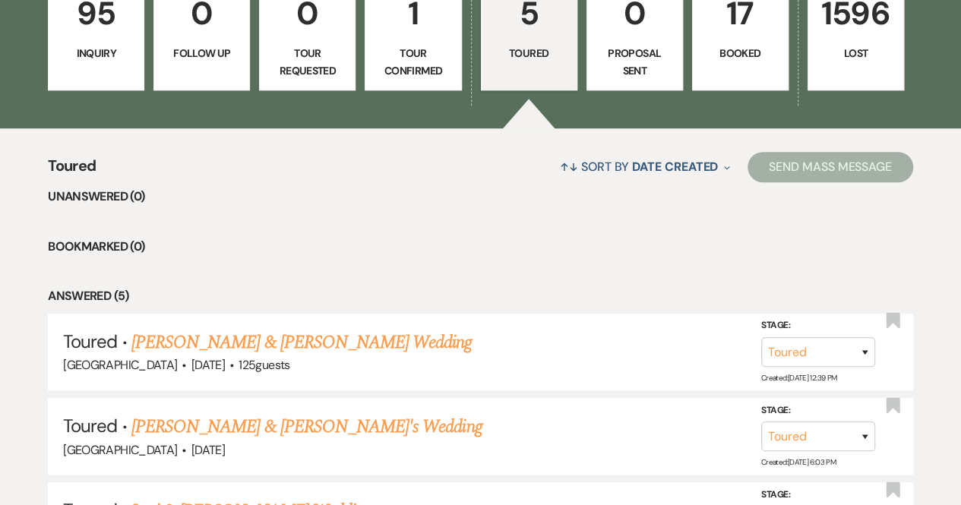
click at [517, 57] on p "Toured" at bounding box center [529, 53] width 77 height 17
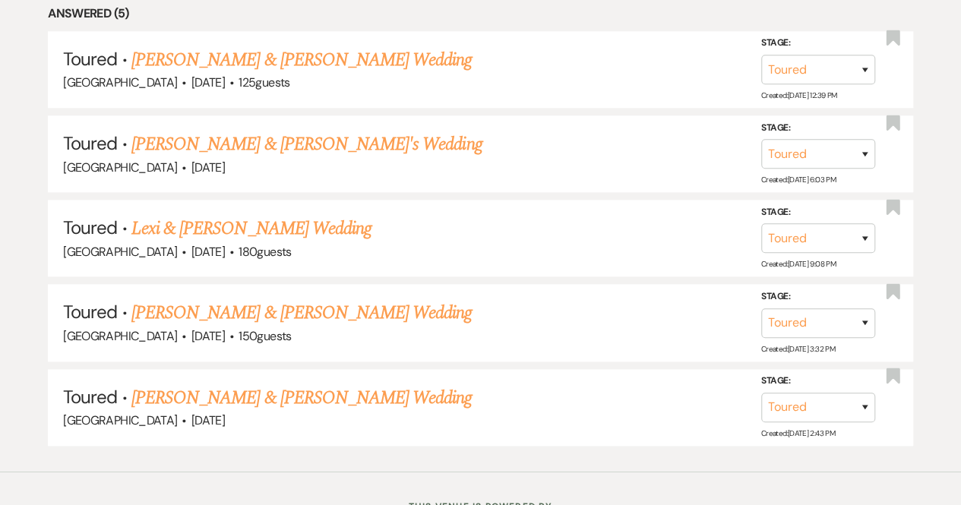
scroll to position [799, 0]
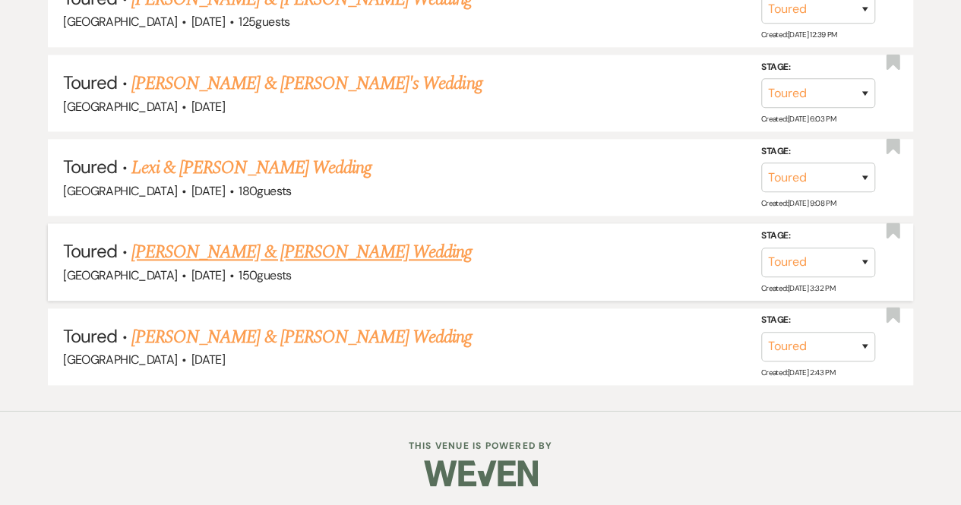
click at [316, 247] on link "[PERSON_NAME] & [PERSON_NAME] Wedding" at bounding box center [301, 252] width 340 height 27
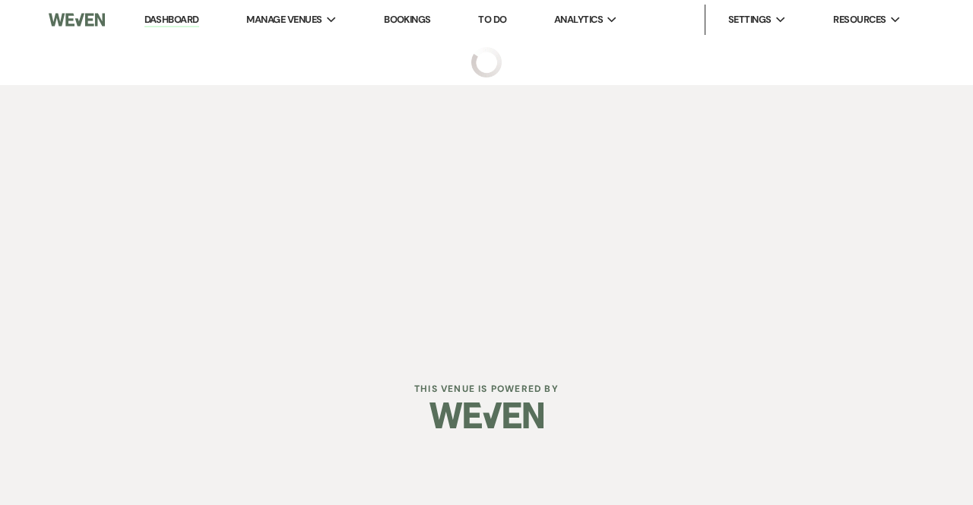
select select "5"
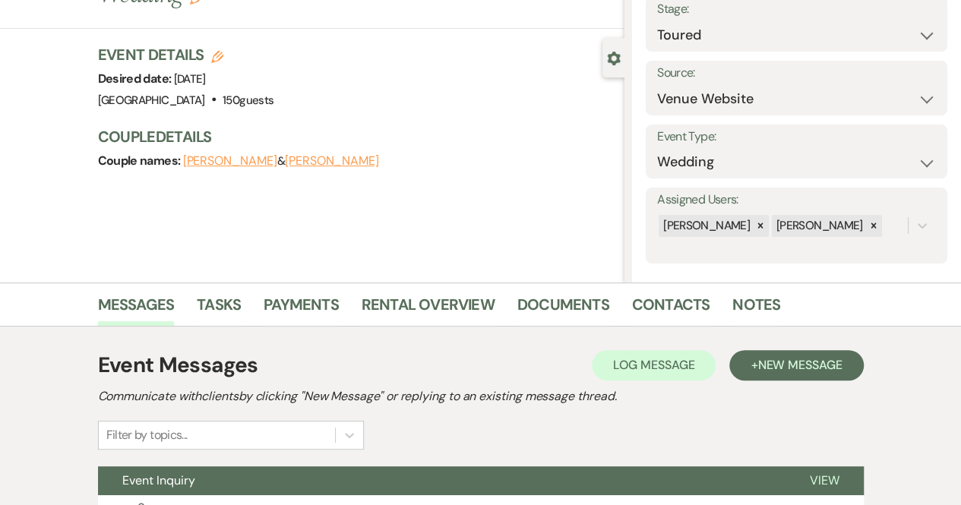
scroll to position [234, 0]
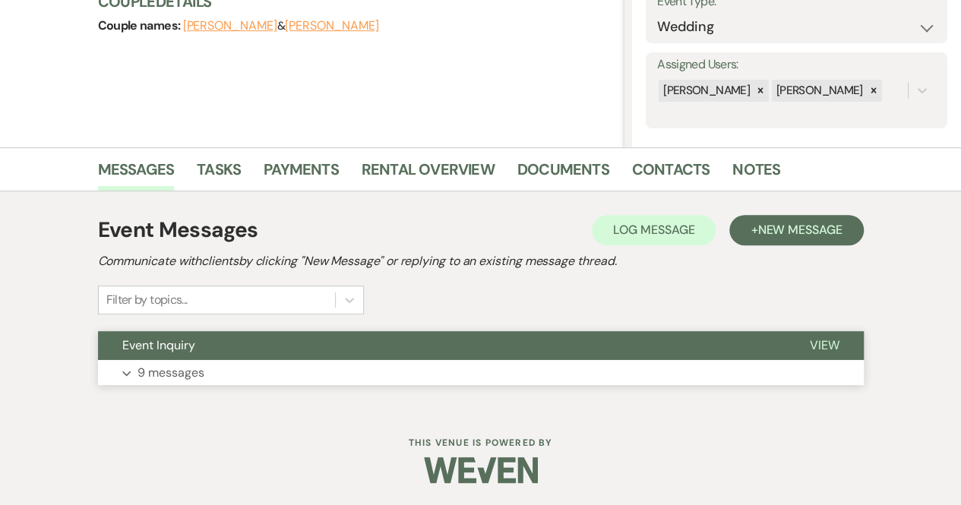
click at [815, 341] on span "View" at bounding box center [825, 345] width 30 height 16
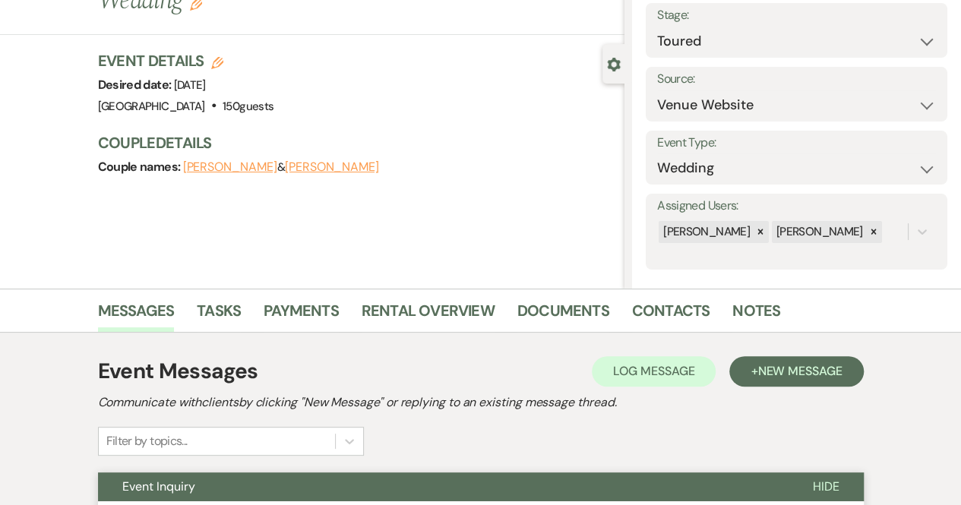
scroll to position [0, 0]
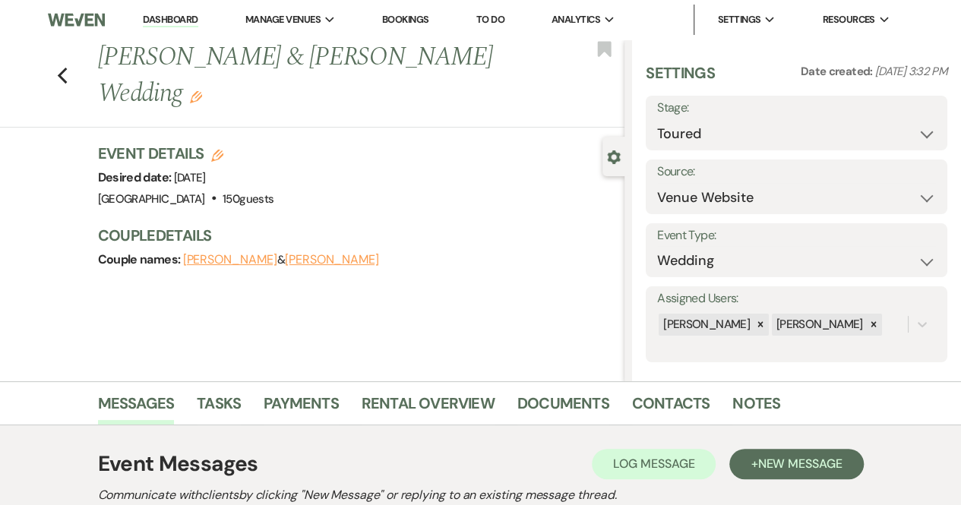
click at [77, 81] on div "Previous [PERSON_NAME] & [PERSON_NAME] Wedding Edit Bookmark" at bounding box center [308, 84] width 632 height 88
click at [68, 81] on icon "Previous" at bounding box center [62, 76] width 11 height 18
select select "5"
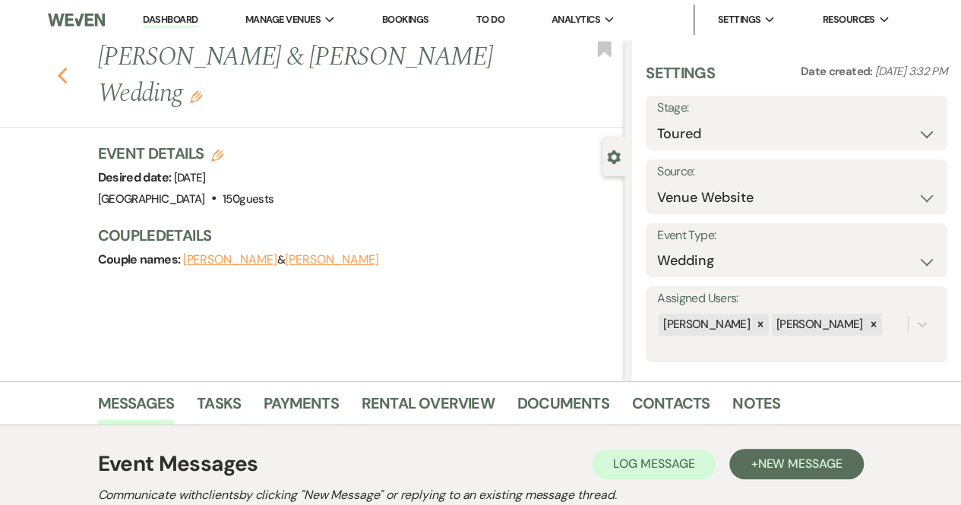
select select "5"
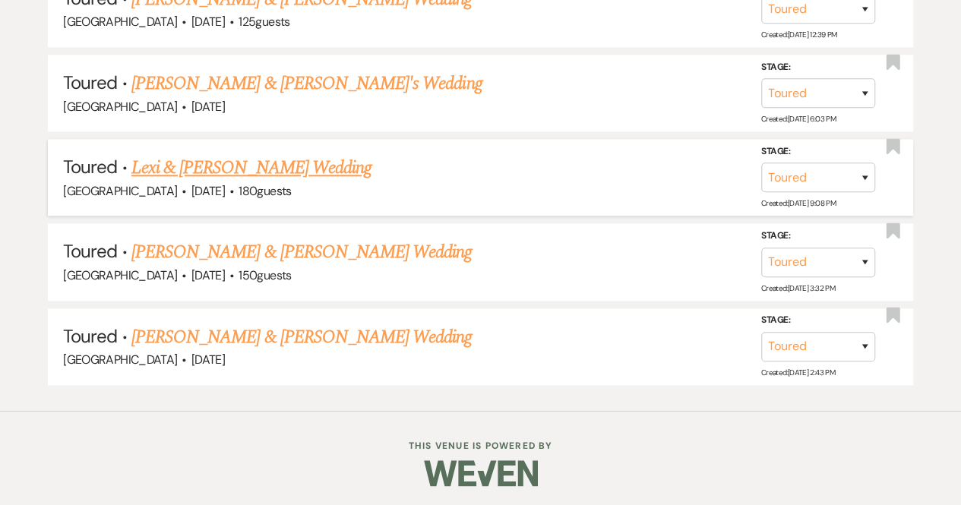
scroll to position [723, 0]
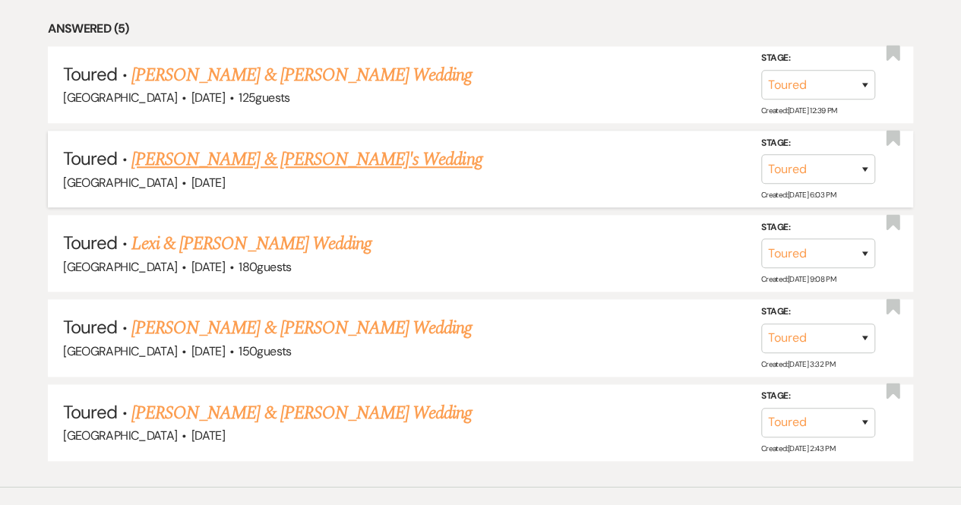
click at [261, 163] on link "[PERSON_NAME] & [PERSON_NAME]'s Wedding" at bounding box center [306, 159] width 351 height 27
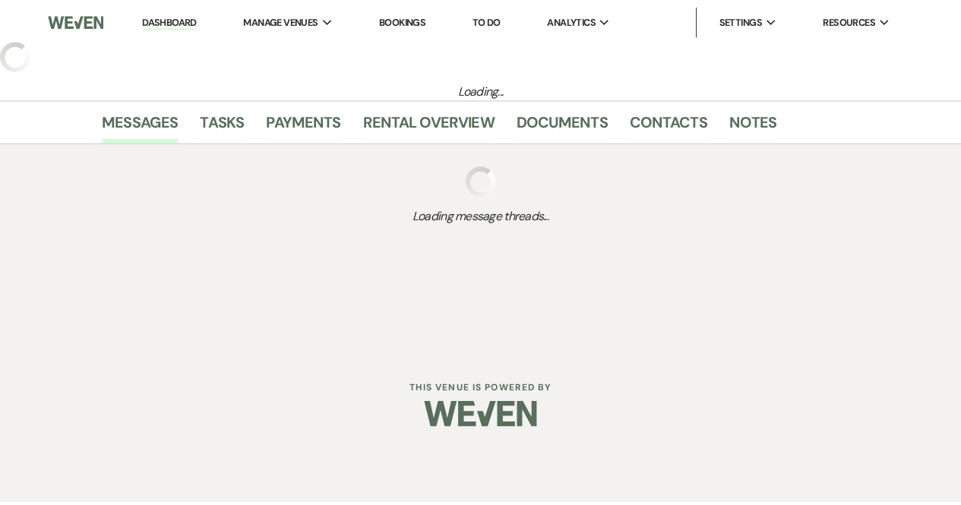
select select "5"
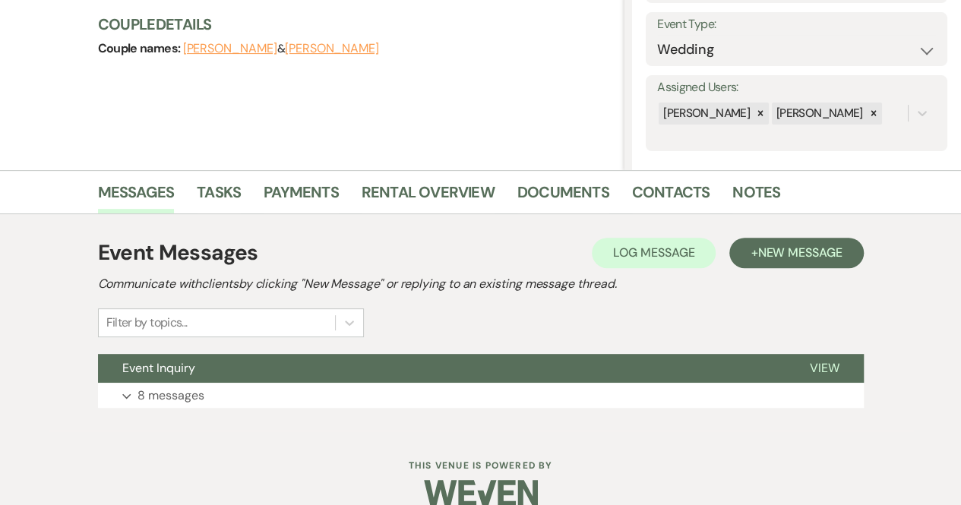
scroll to position [234, 0]
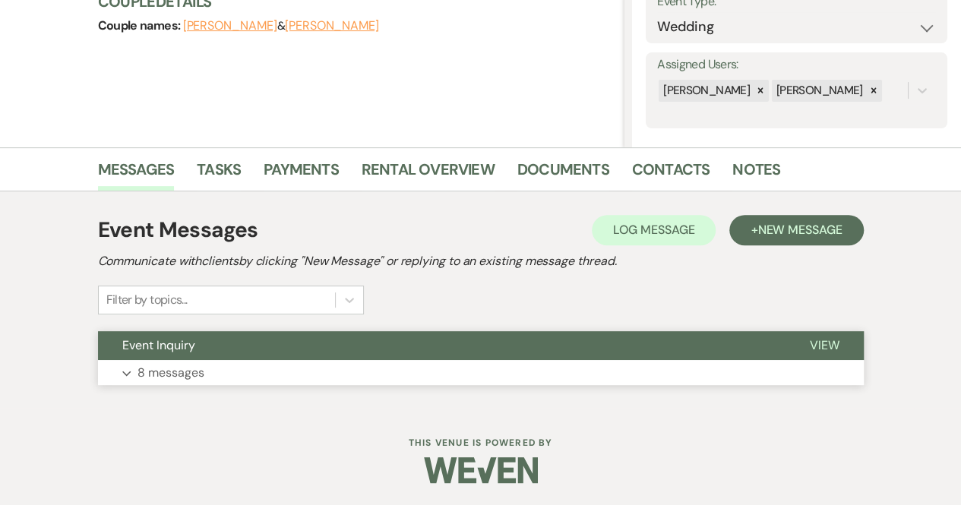
click at [807, 338] on button "View" at bounding box center [825, 345] width 78 height 29
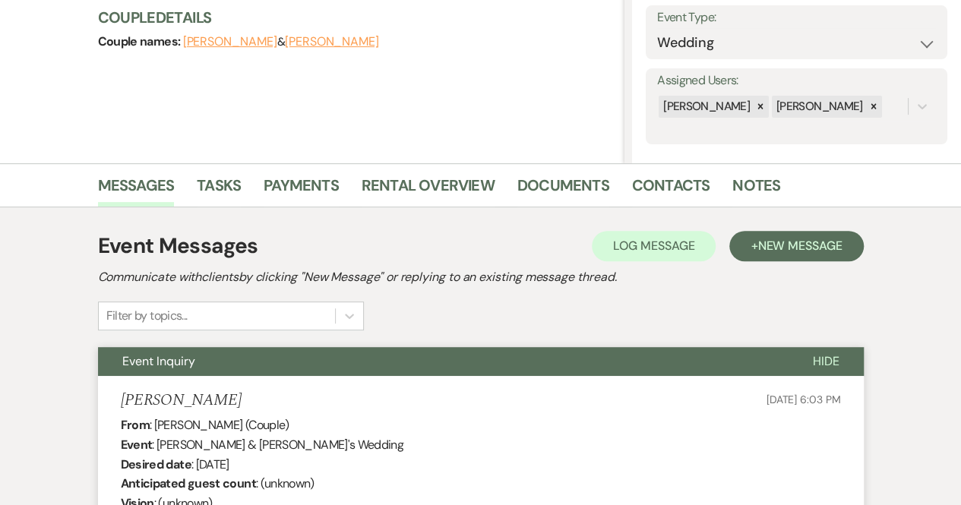
scroll to position [0, 0]
